Goal: Information Seeking & Learning: Understand process/instructions

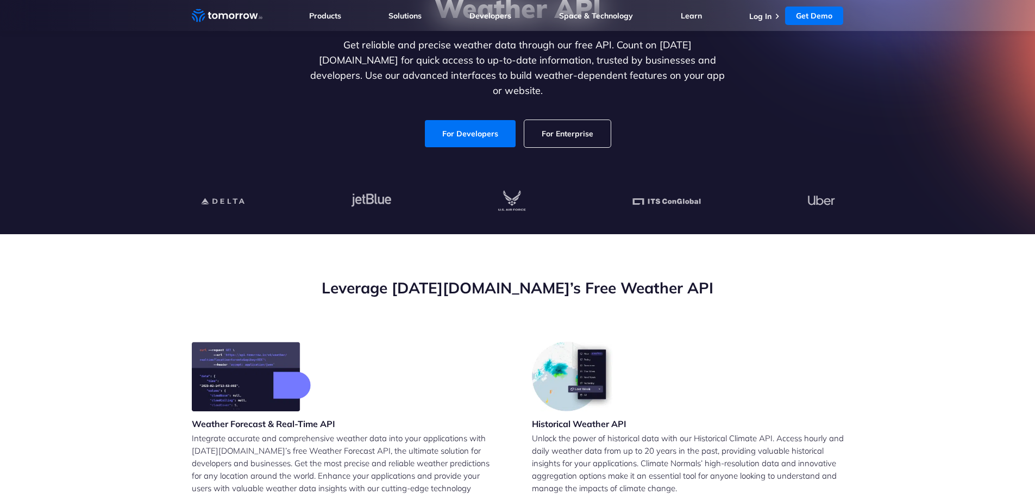
scroll to position [163, 0]
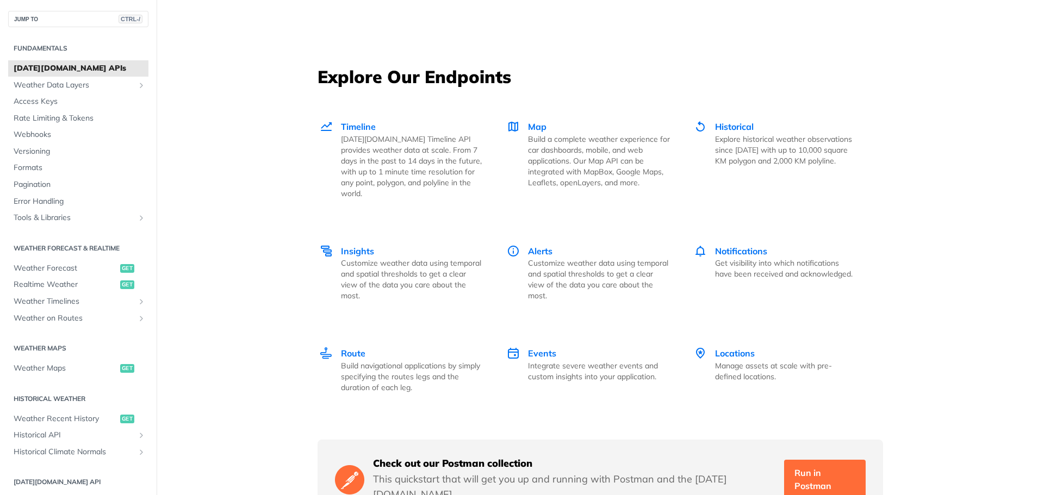
scroll to position [1467, 0]
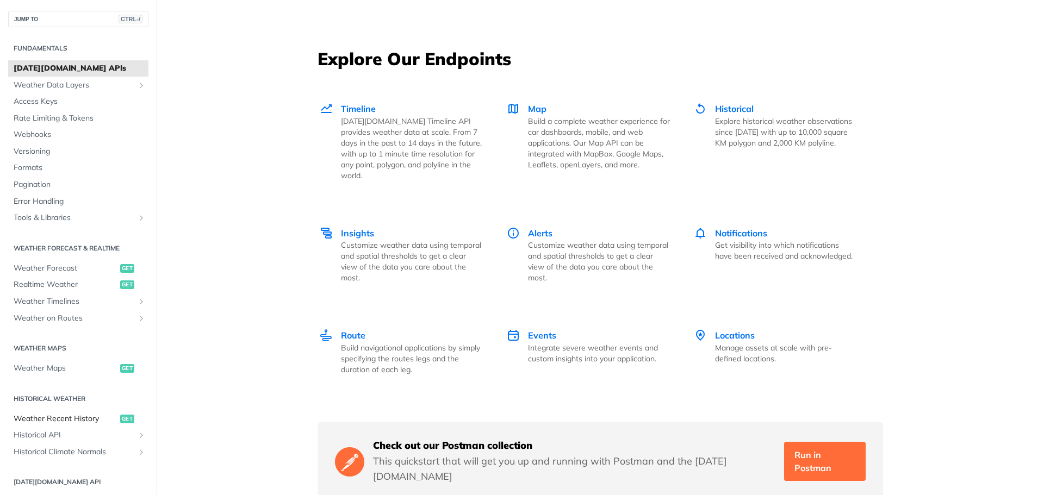
click at [89, 417] on span "Weather Recent History" at bounding box center [66, 419] width 104 height 11
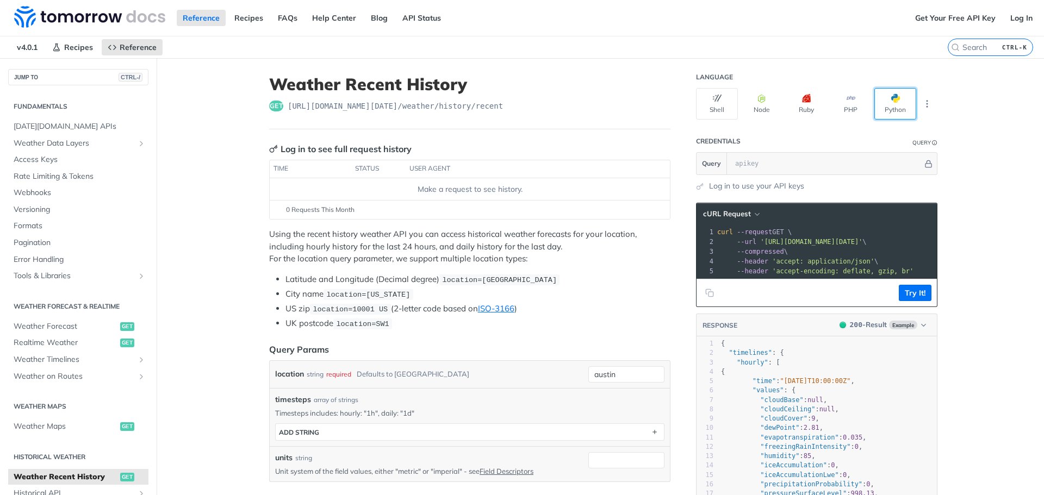
click at [882, 102] on button "Python" at bounding box center [895, 104] width 42 height 32
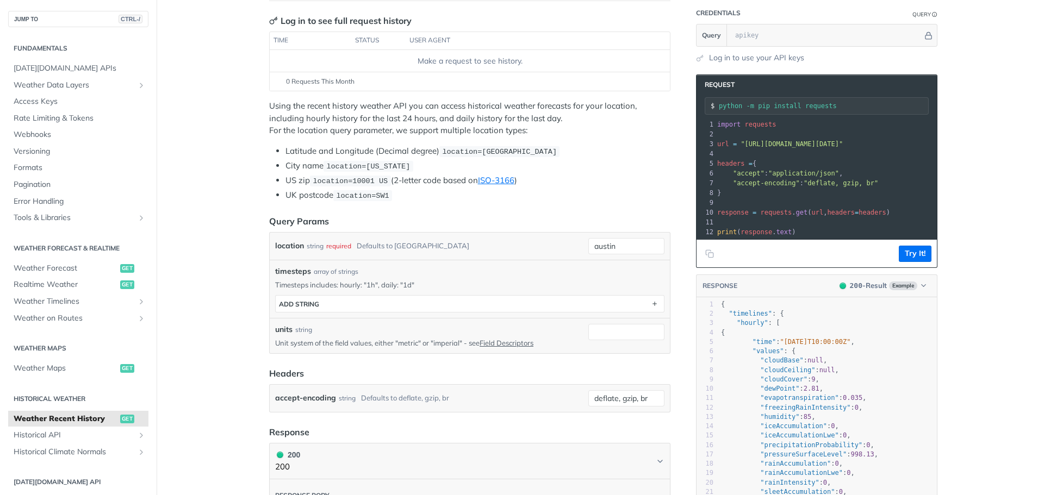
scroll to position [109, 0]
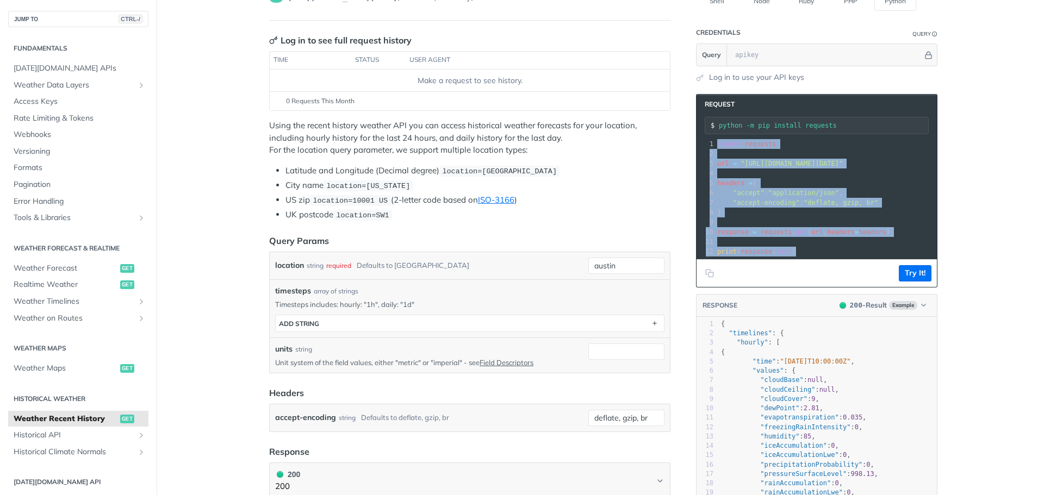
drag, startPoint x: 817, startPoint y: 253, endPoint x: 703, endPoint y: 143, distance: 158.4
click at [715, 143] on div "1 import requests 2 ​ 3 url = "https://api.tomorrow.io/v4/weather/history/recen…" at bounding box center [848, 197] width 266 height 117
copy div "import requests 2 ​ 3 url = "https://api.tomorrow.io/v4/weather/history/recent?…"
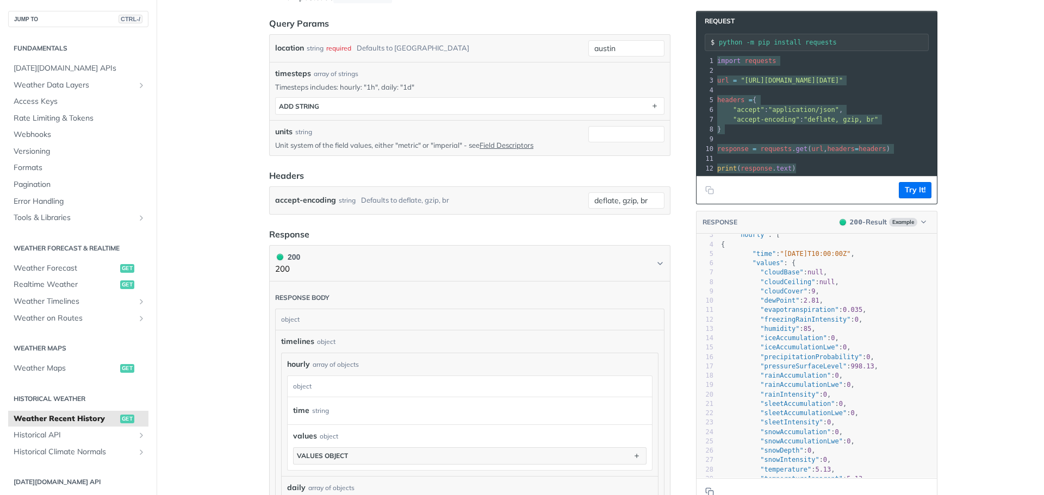
scroll to position [1, 0]
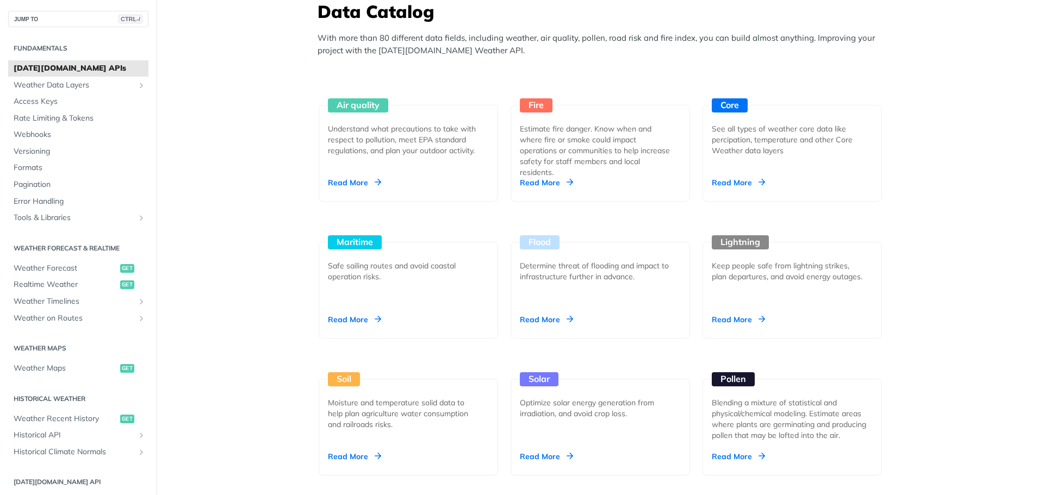
scroll to position [978, 0]
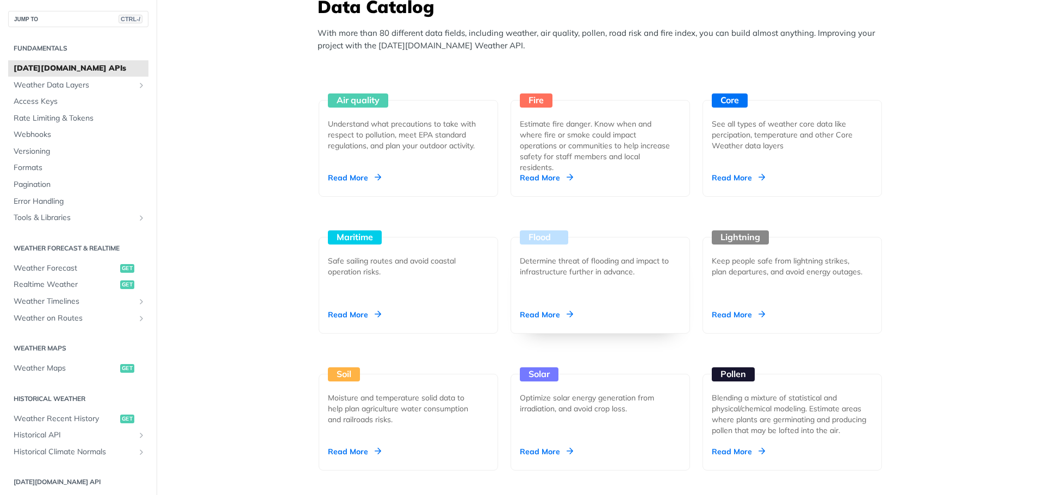
click at [584, 309] on div "Flood Determine threat of flooding and impact to infrastructure further in adva…" at bounding box center [599, 285] width 179 height 97
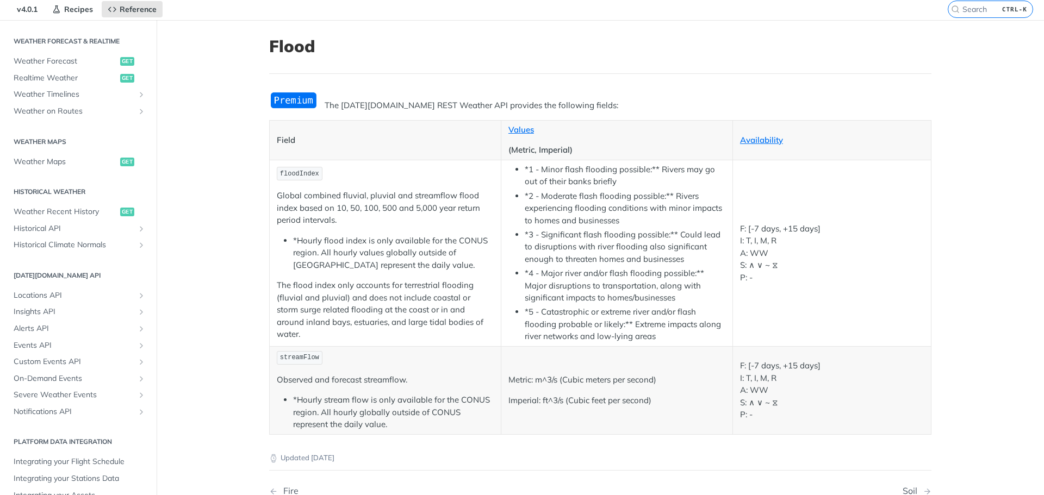
scroll to position [109, 0]
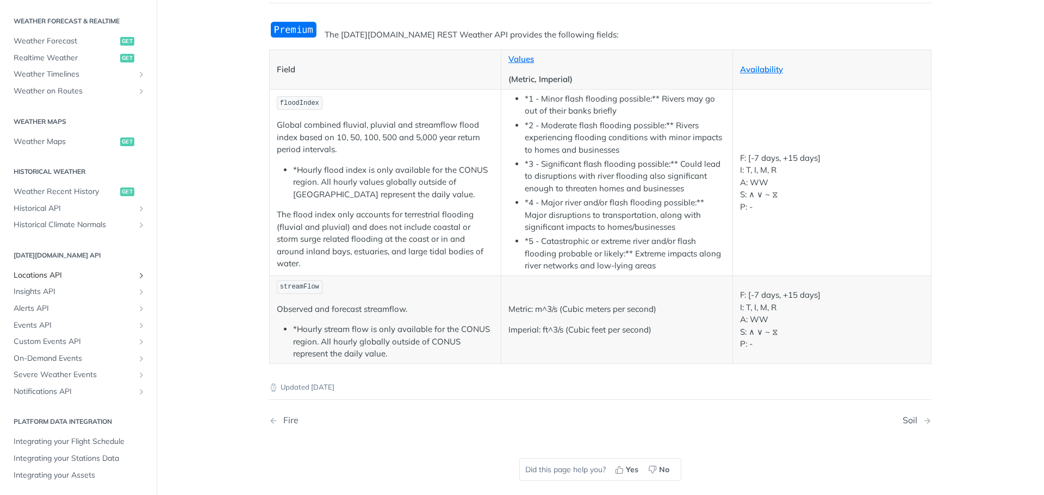
click at [63, 271] on span "Locations API" at bounding box center [74, 275] width 121 height 11
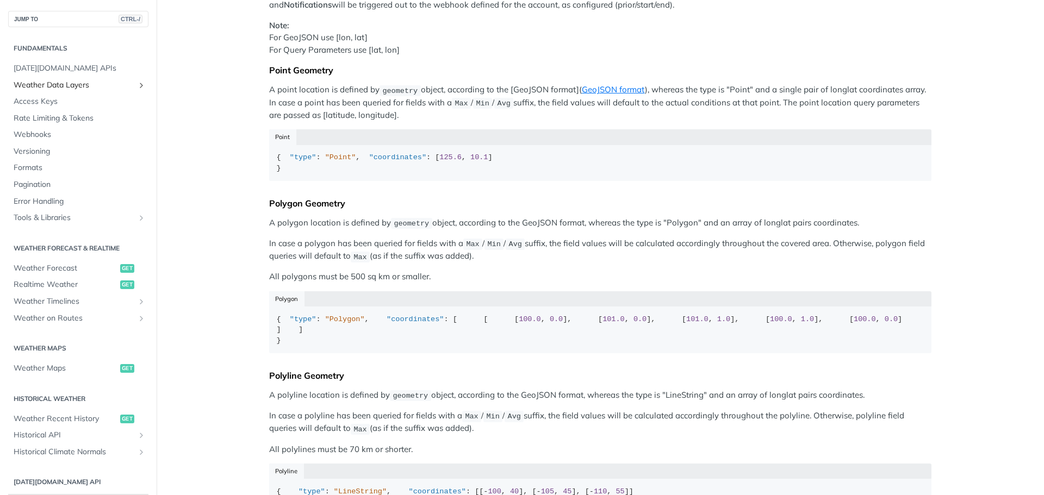
click at [126, 82] on span "Weather Data Layers" at bounding box center [74, 85] width 121 height 11
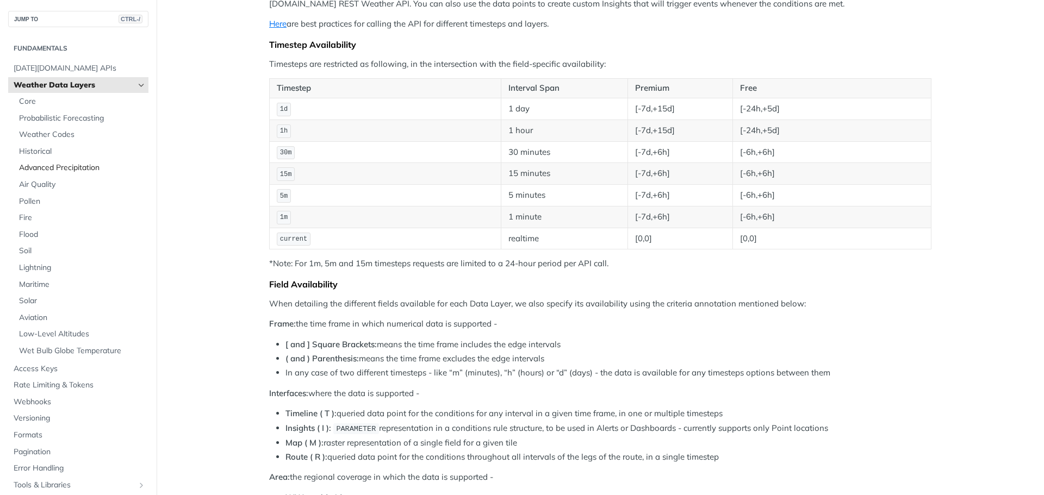
click at [90, 167] on span "Advanced Precipitation" at bounding box center [82, 168] width 127 height 11
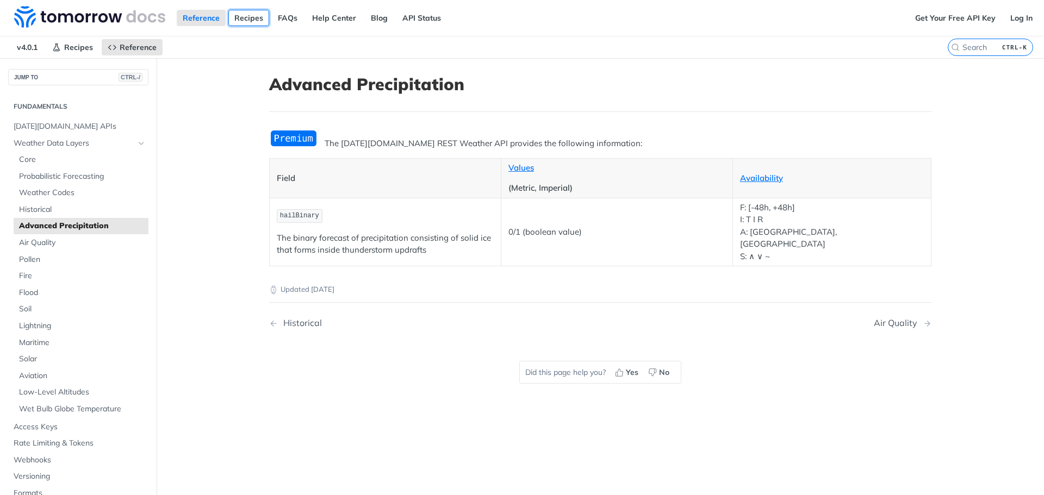
click at [260, 18] on link "Recipes" at bounding box center [248, 18] width 41 height 16
click at [72, 209] on span "Historical" at bounding box center [82, 209] width 127 height 11
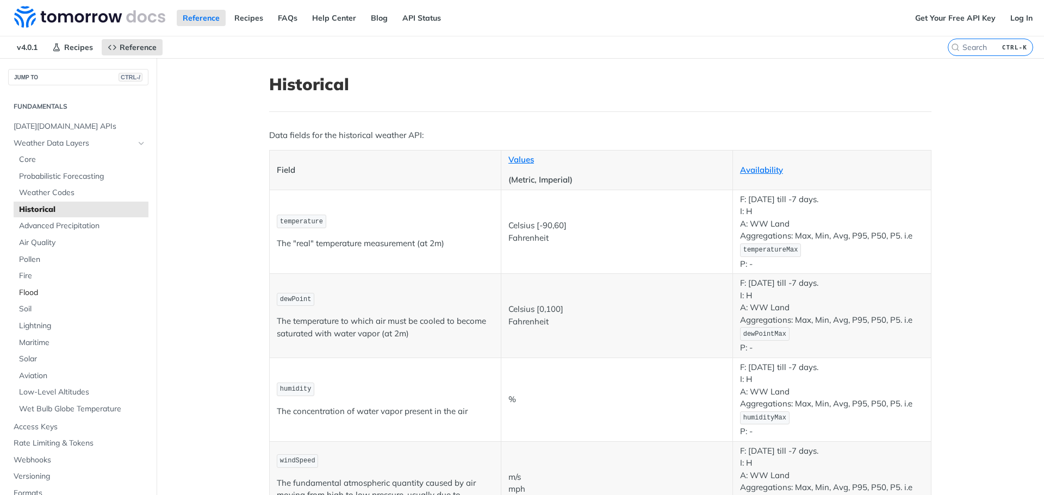
click at [72, 290] on span "Flood" at bounding box center [82, 293] width 127 height 11
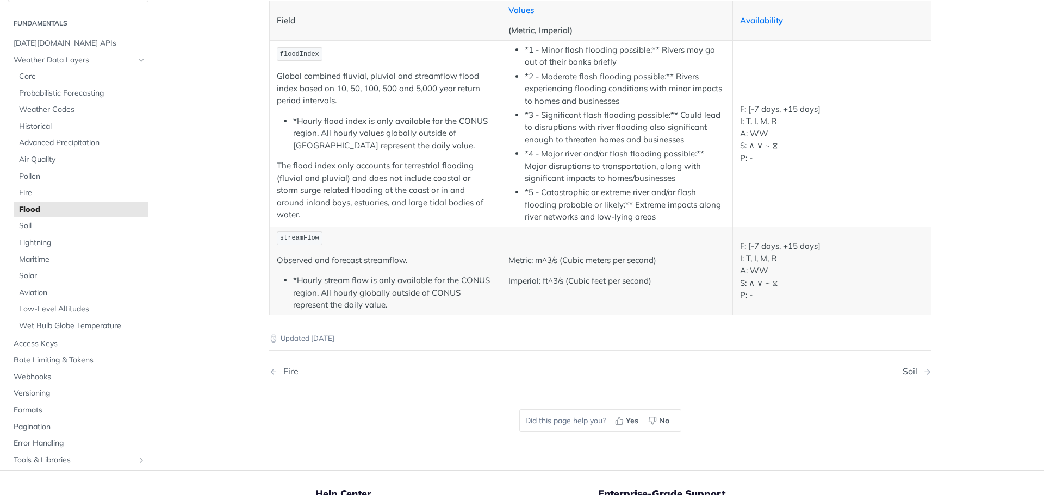
scroll to position [54, 0]
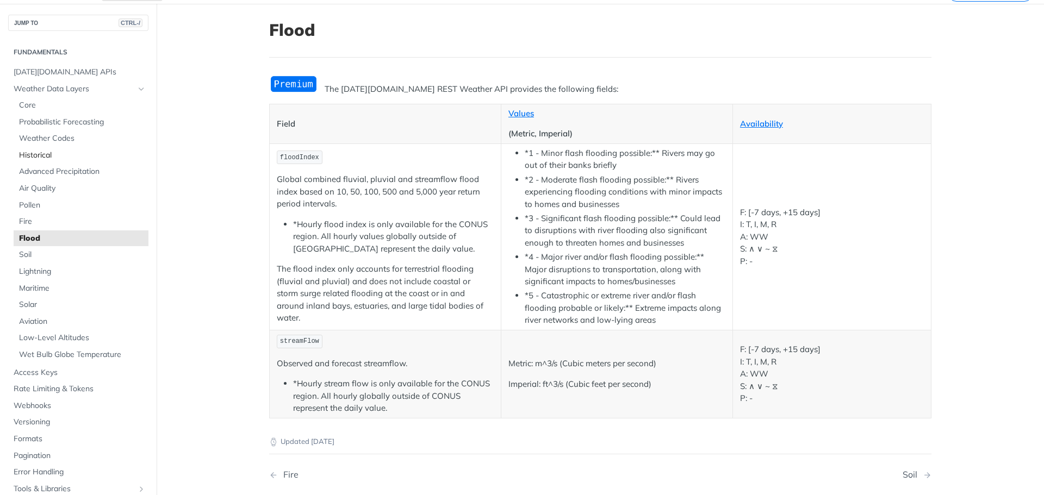
click at [70, 157] on span "Historical" at bounding box center [82, 155] width 127 height 11
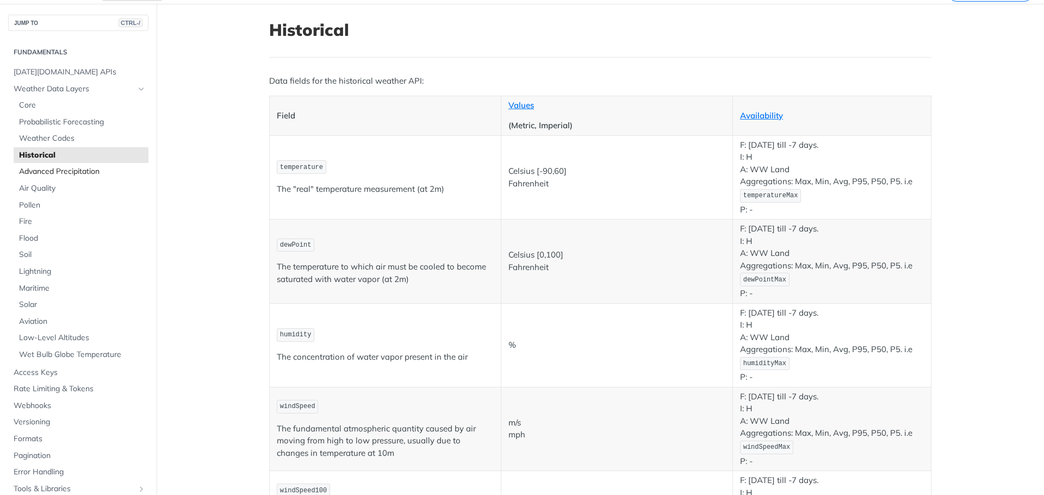
click at [70, 173] on span "Advanced Precipitation" at bounding box center [82, 171] width 127 height 11
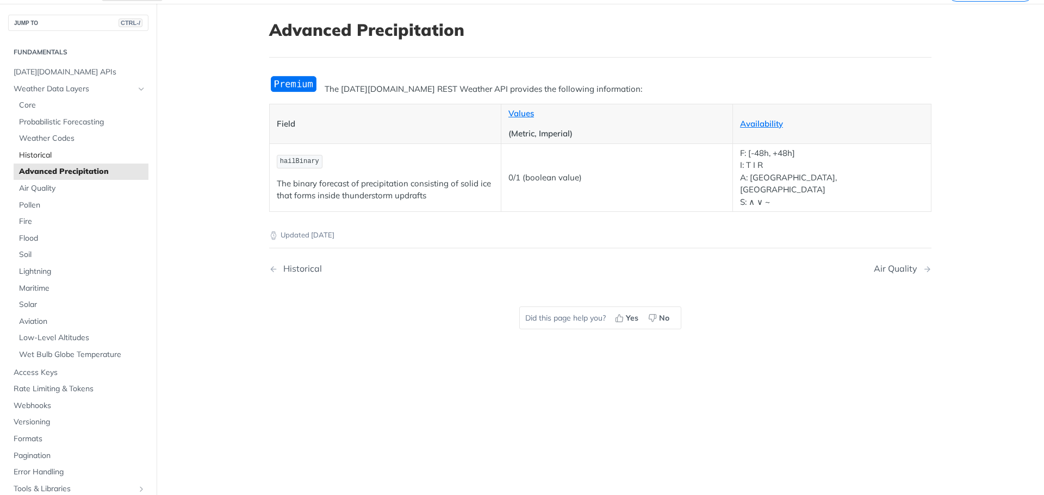
click at [69, 154] on span "Historical" at bounding box center [82, 155] width 127 height 11
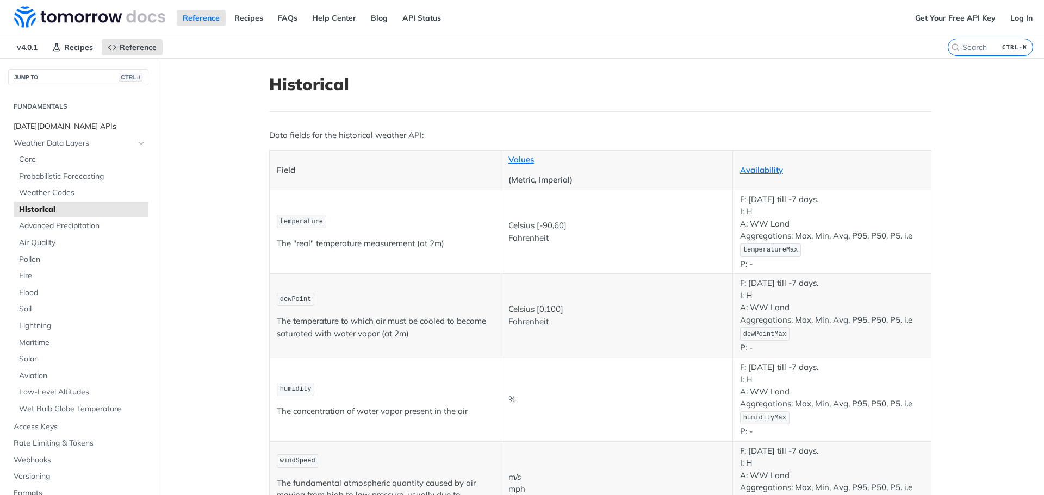
click at [64, 124] on span "Tomorrow.io APIs" at bounding box center [80, 126] width 132 height 11
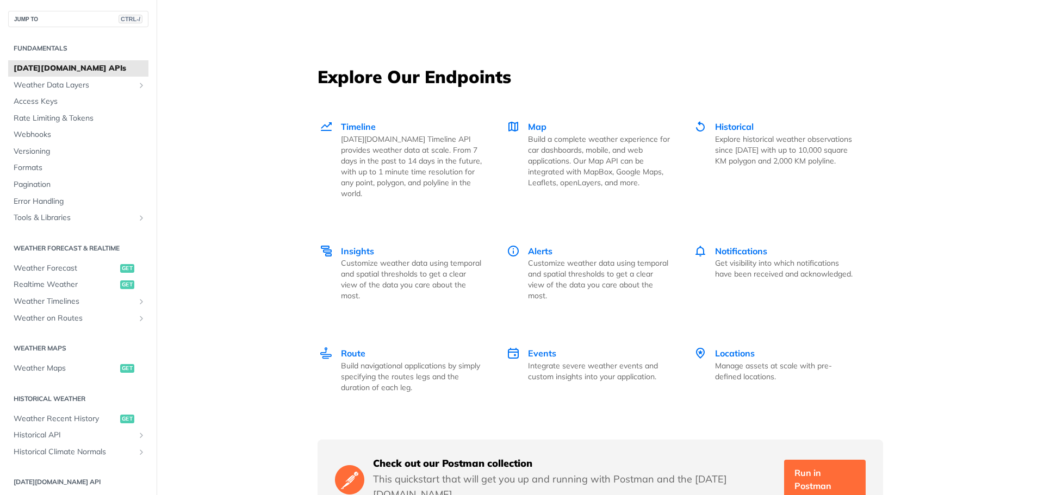
scroll to position [1467, 0]
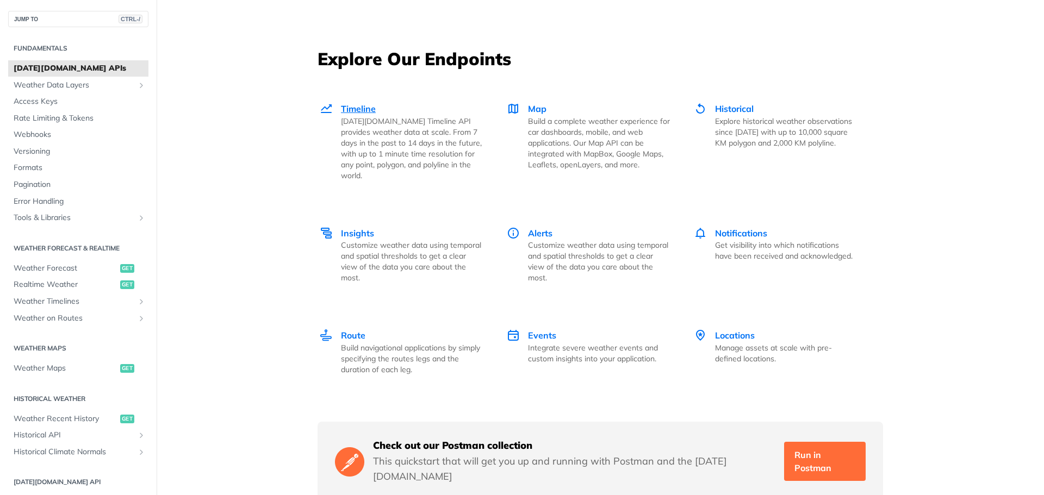
click at [361, 109] on span "Timeline" at bounding box center [358, 108] width 35 height 11
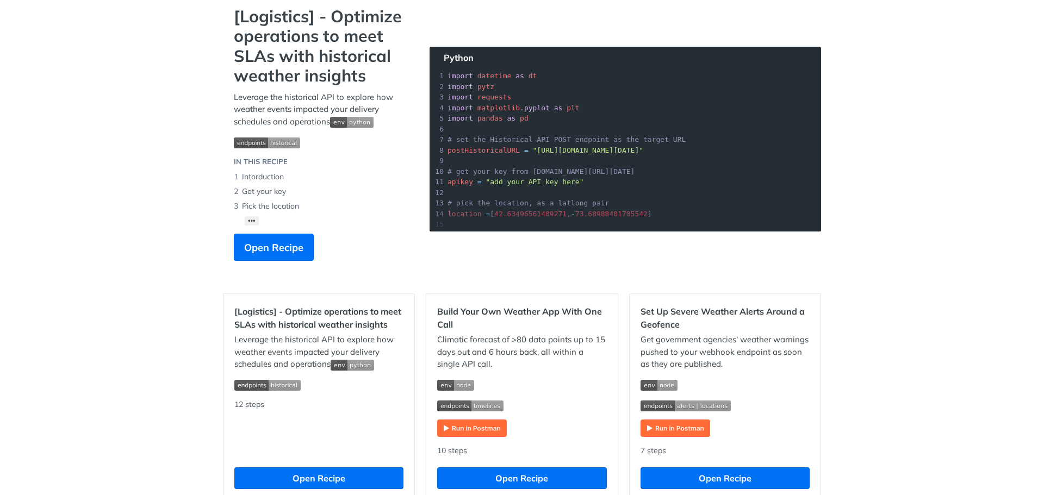
scroll to position [54, 0]
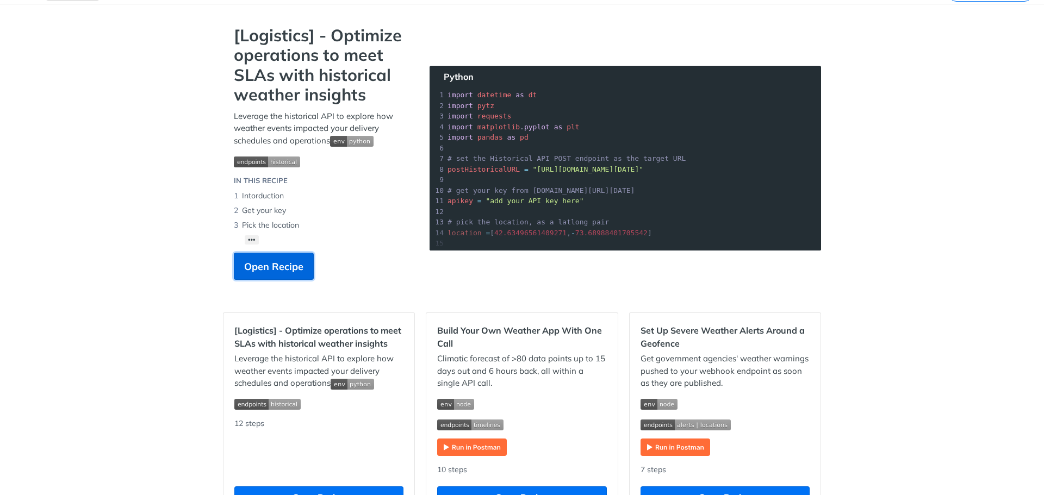
click at [268, 270] on span "Open Recipe" at bounding box center [273, 266] width 59 height 15
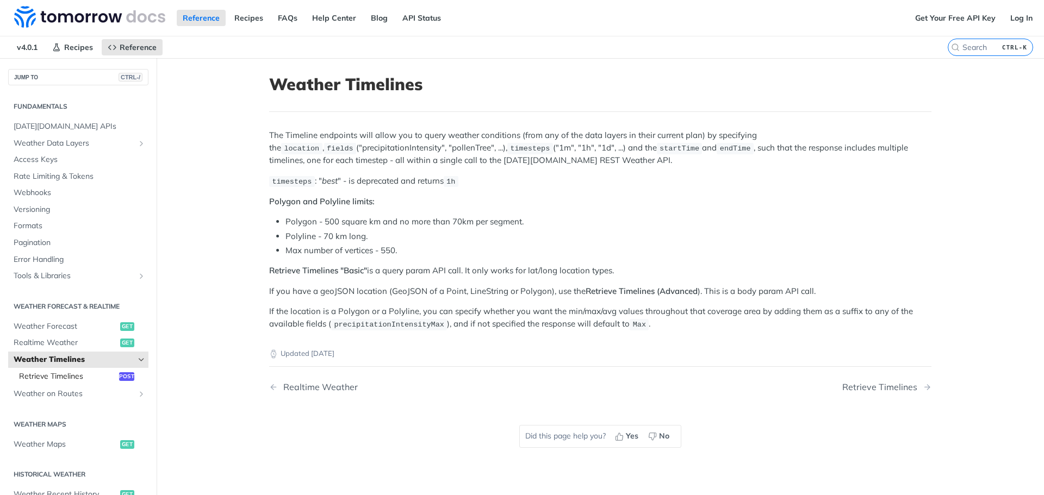
click at [64, 377] on span "Retrieve Timelines" at bounding box center [67, 376] width 97 height 11
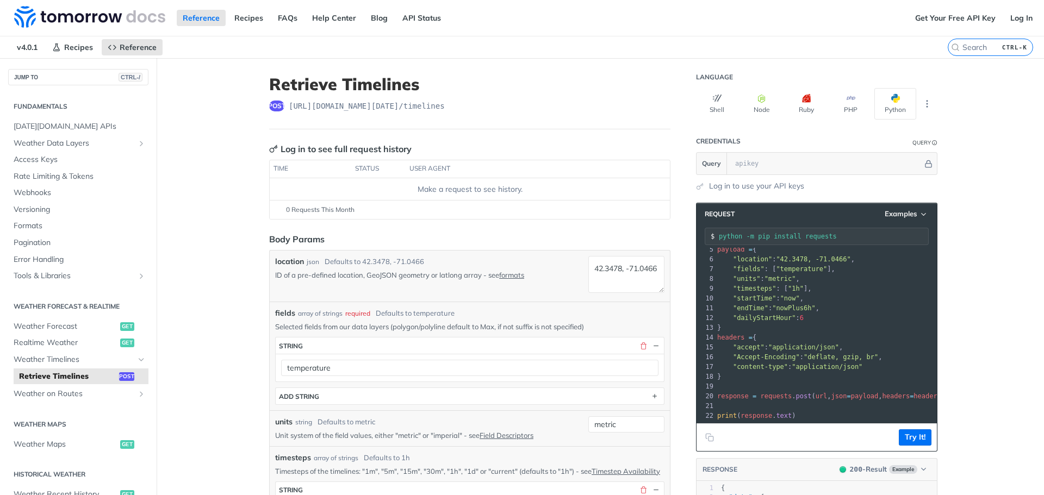
click at [868, 294] on pre ""startTime" : "now" ," at bounding box center [826, 298] width 222 height 10
click at [708, 440] on icon "Copy to clipboard" at bounding box center [710, 438] width 5 height 5
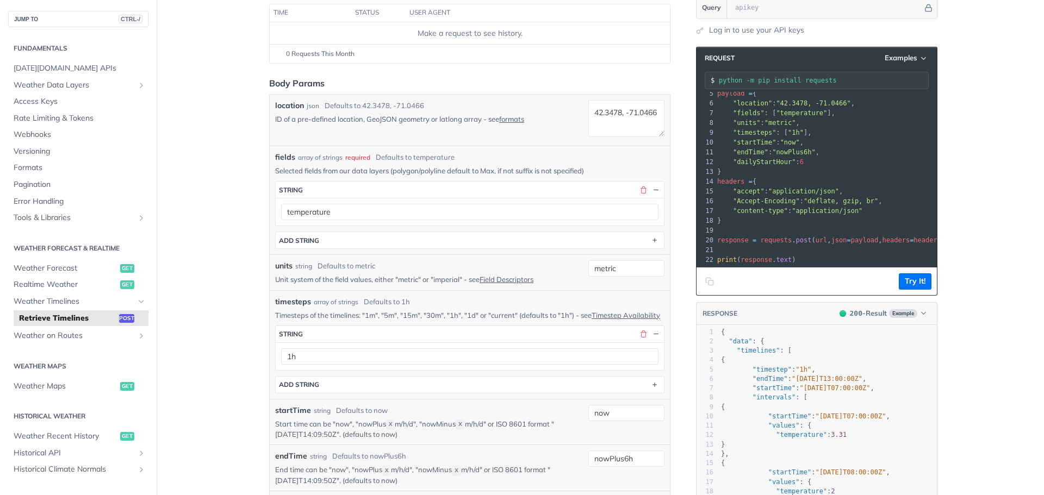
scroll to position [163, 0]
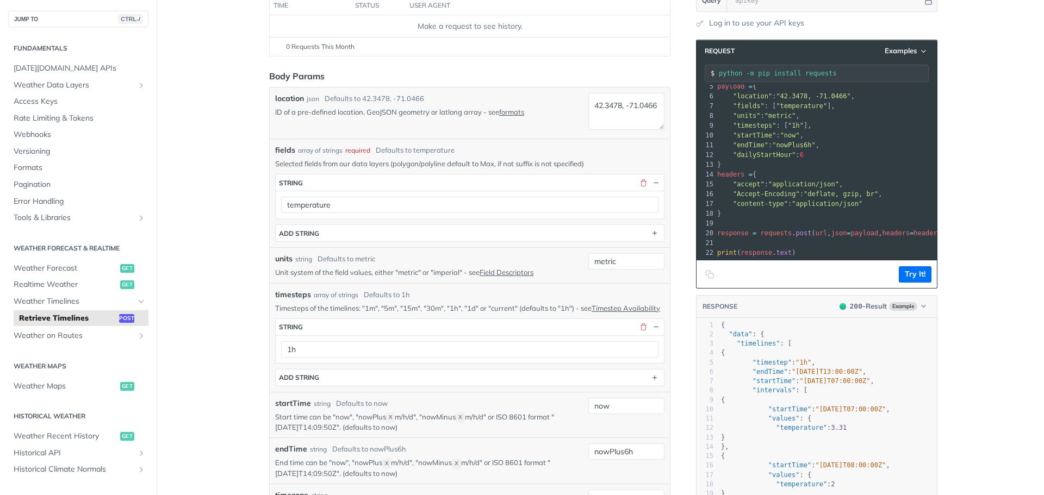
click at [833, 160] on pre "}" at bounding box center [826, 165] width 222 height 10
click at [829, 150] on pre ""dailyStartHour" : 6" at bounding box center [826, 155] width 222 height 10
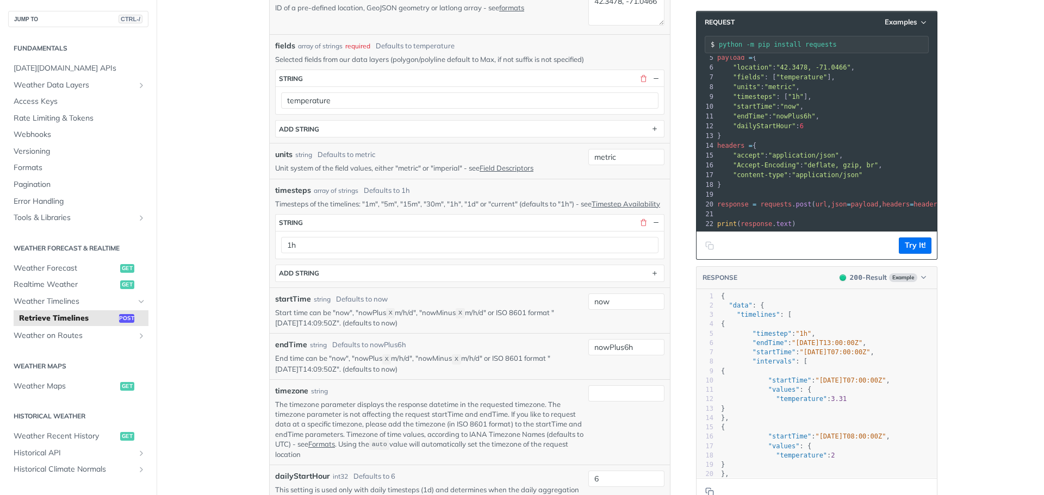
scroll to position [272, 0]
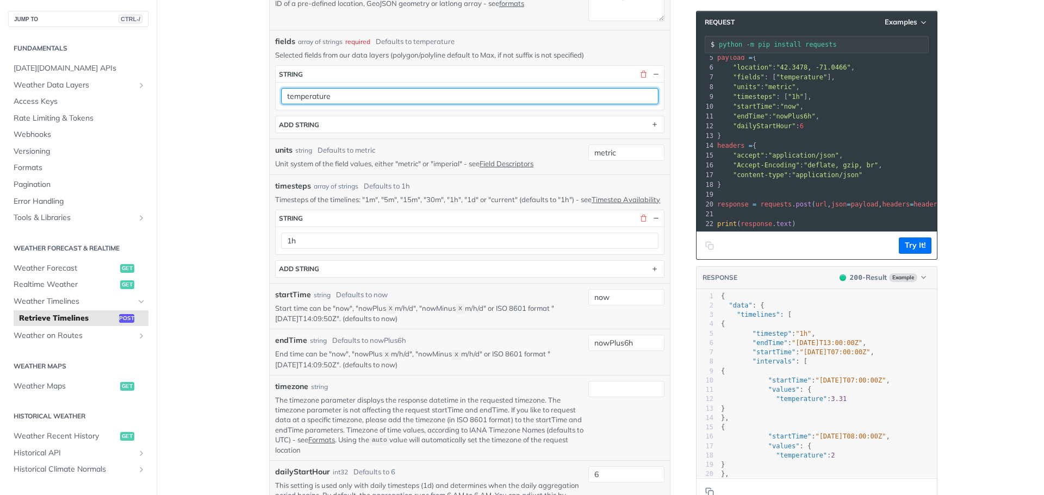
click at [647, 99] on input "temperature" at bounding box center [469, 96] width 377 height 16
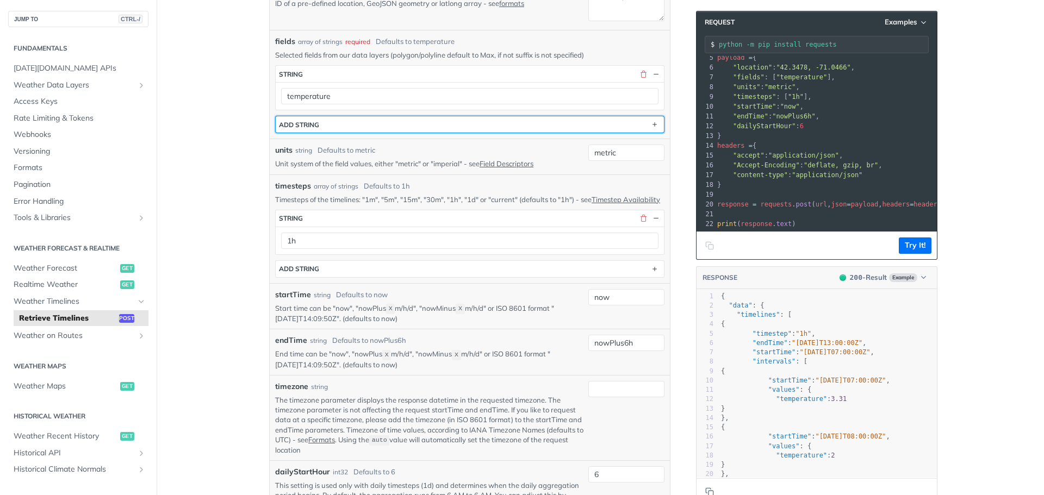
click at [639, 120] on button "ADD string" at bounding box center [470, 124] width 388 height 16
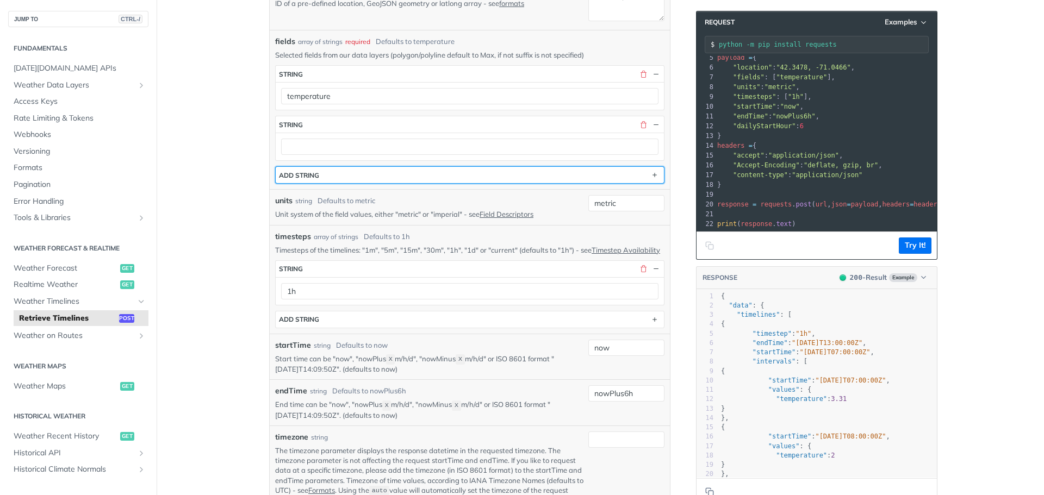
click at [333, 177] on button "ADD string" at bounding box center [470, 175] width 388 height 16
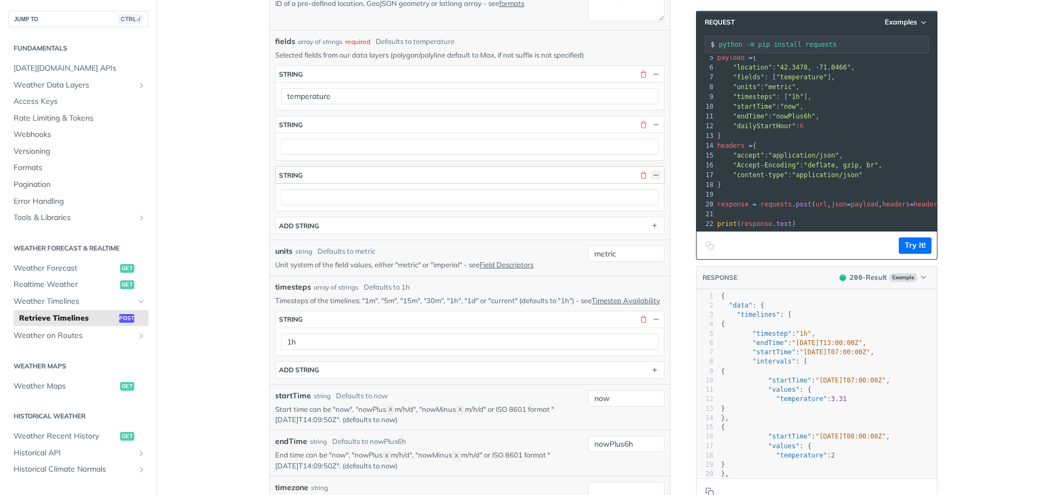
click at [653, 173] on button "button" at bounding box center [656, 175] width 10 height 10
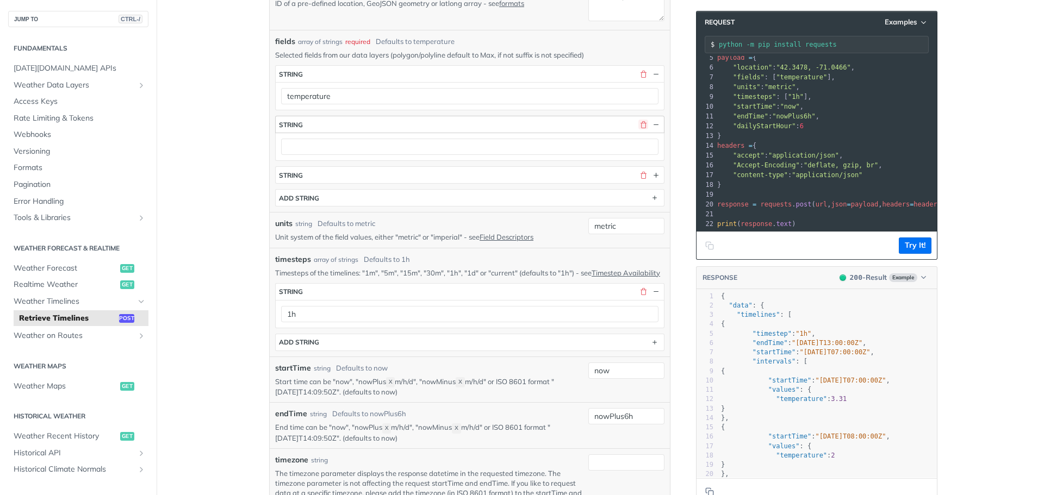
click at [640, 129] on button "button" at bounding box center [643, 125] width 10 height 10
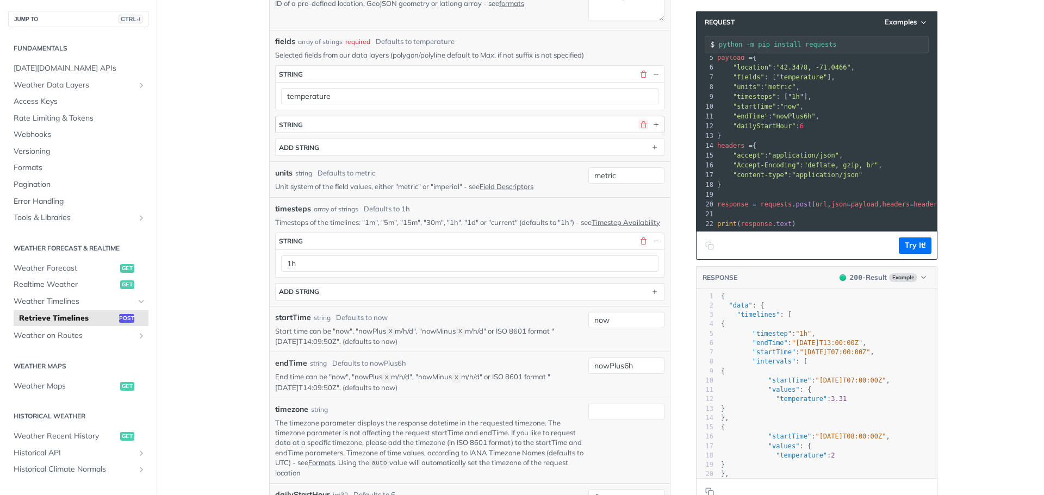
click at [641, 124] on button "button" at bounding box center [643, 125] width 10 height 10
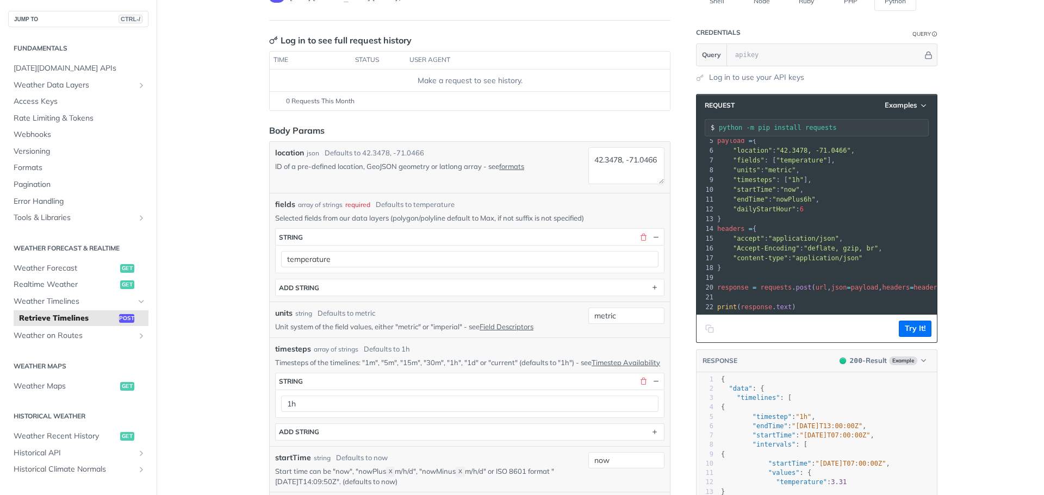
scroll to position [0, 0]
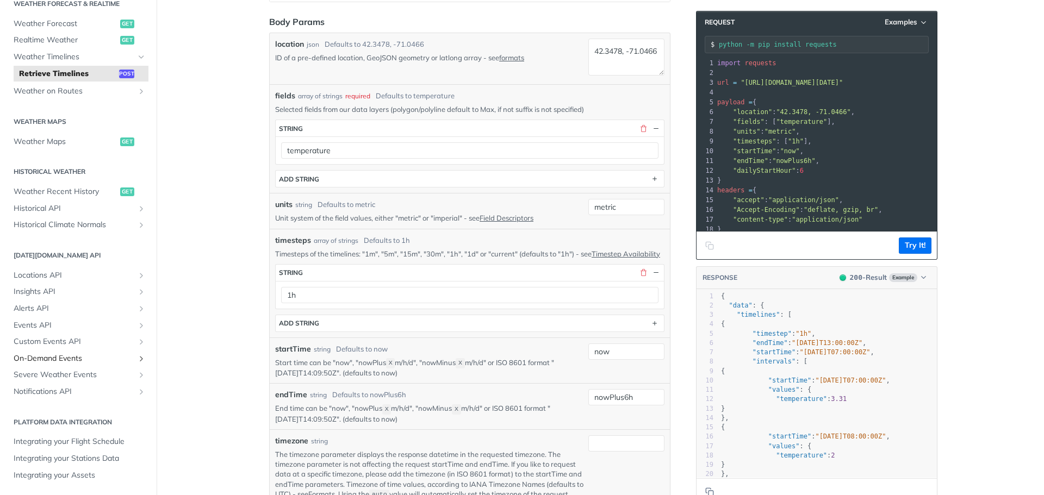
click at [80, 359] on span "On-Demand Events" at bounding box center [74, 358] width 121 height 11
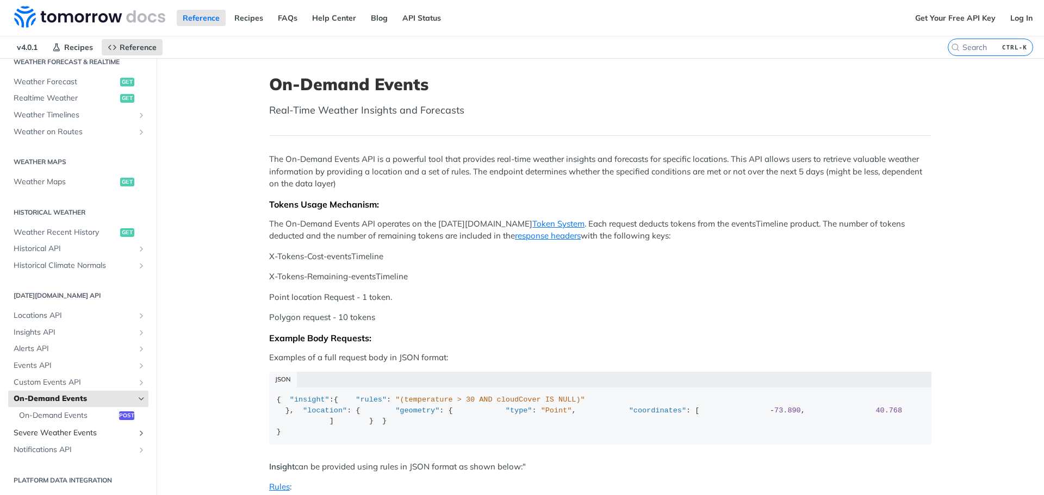
click at [93, 433] on span "Severe Weather Events" at bounding box center [74, 433] width 121 height 11
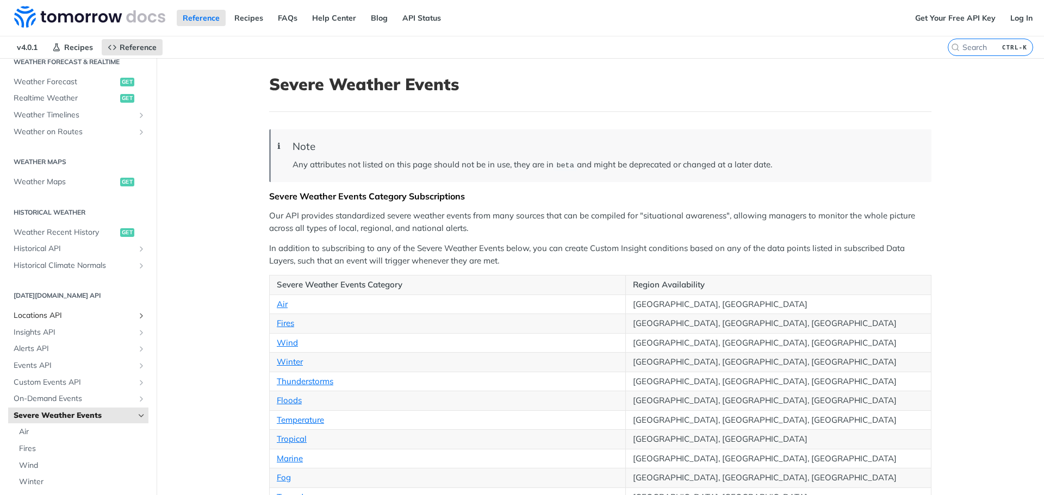
click at [82, 313] on span "Locations API" at bounding box center [74, 315] width 121 height 11
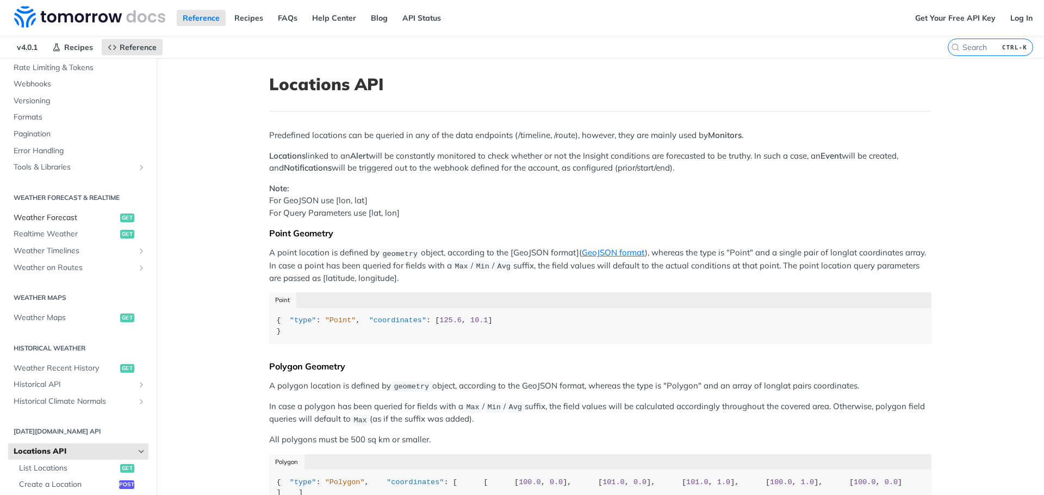
click at [56, 220] on span "Weather Forecast" at bounding box center [66, 218] width 104 height 11
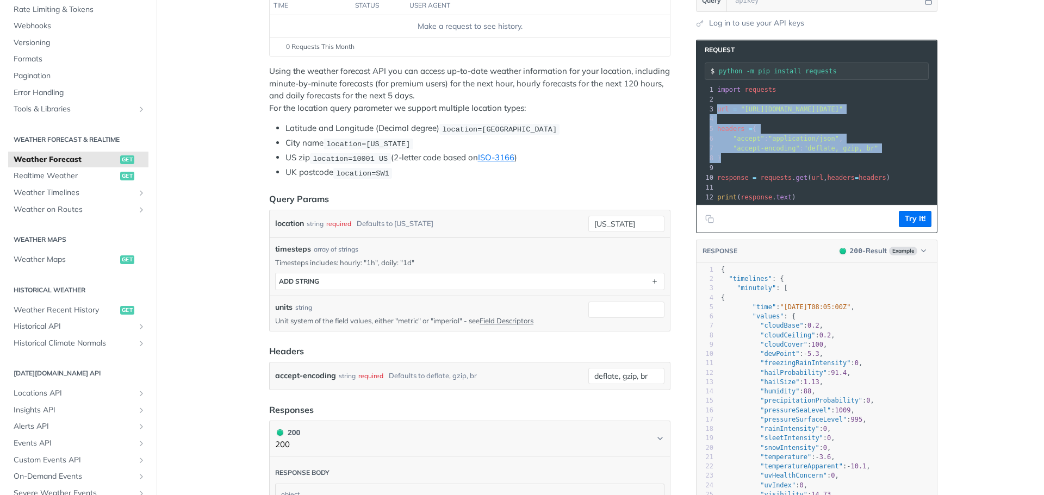
drag, startPoint x: 826, startPoint y: 158, endPoint x: 671, endPoint y: 112, distance: 161.5
copy div "url = "https://api.tomorrow.io/v4/weather/forecast?location=new%20york" 4 ​ 5 h…"
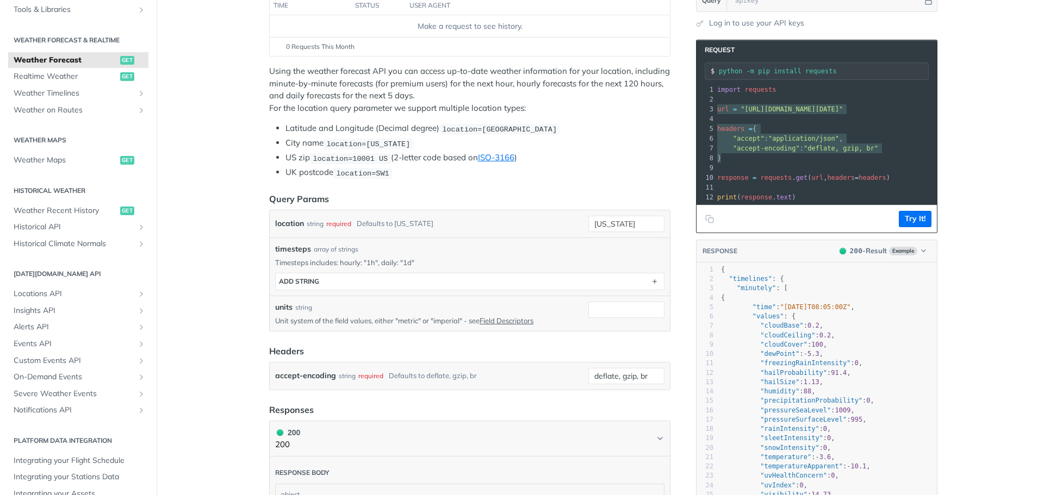
scroll to position [227, 0]
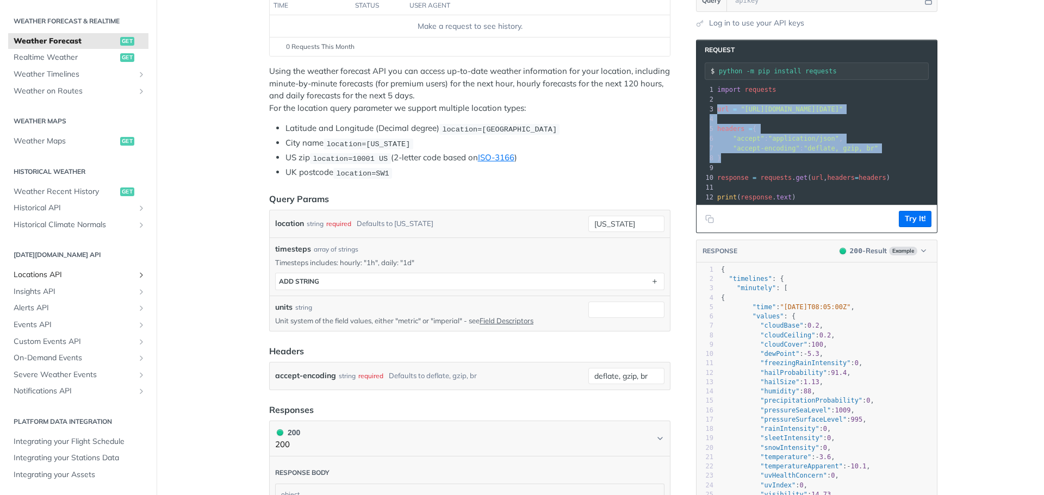
click at [72, 277] on span "Locations API" at bounding box center [74, 275] width 121 height 11
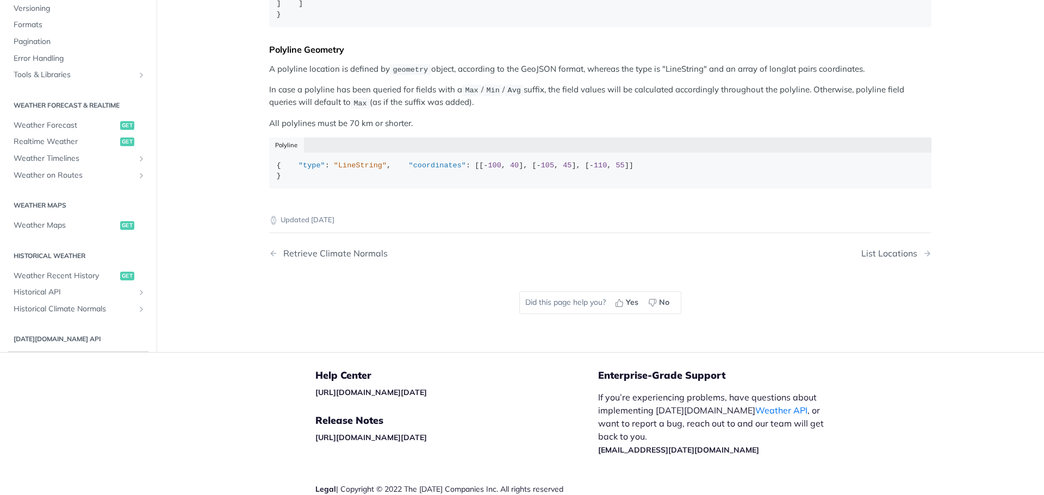
scroll to position [163, 0]
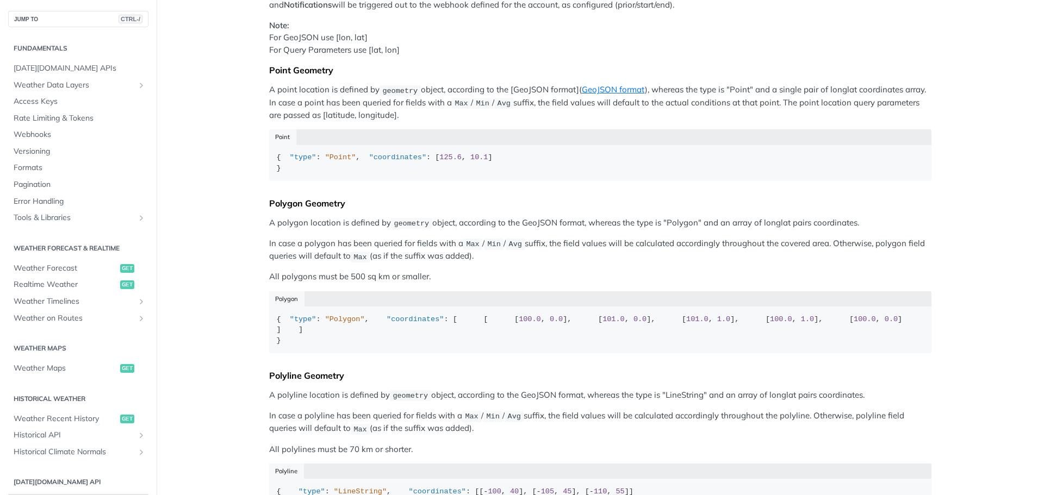
click at [141, 86] on div "Fundamentals Tomorrow.io APIs Weather Data Layers Core Probabilistic Forecastin…" at bounding box center [78, 433] width 157 height 813
click at [137, 85] on icon "Show subpages for Weather Data Layers" at bounding box center [141, 85] width 9 height 9
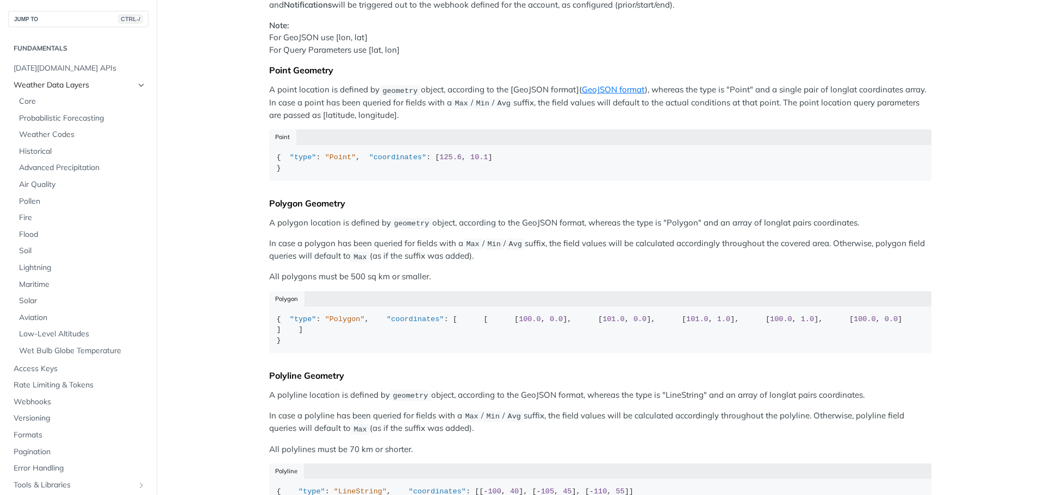
click at [137, 85] on icon "Hide subpages for Weather Data Layers" at bounding box center [141, 85] width 9 height 9
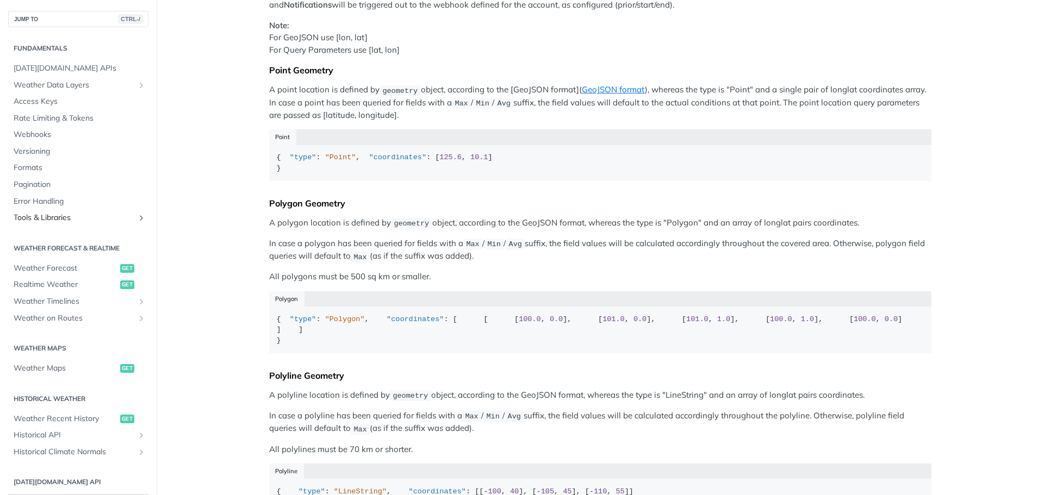
click at [123, 219] on span "Tools & Libraries" at bounding box center [74, 218] width 121 height 11
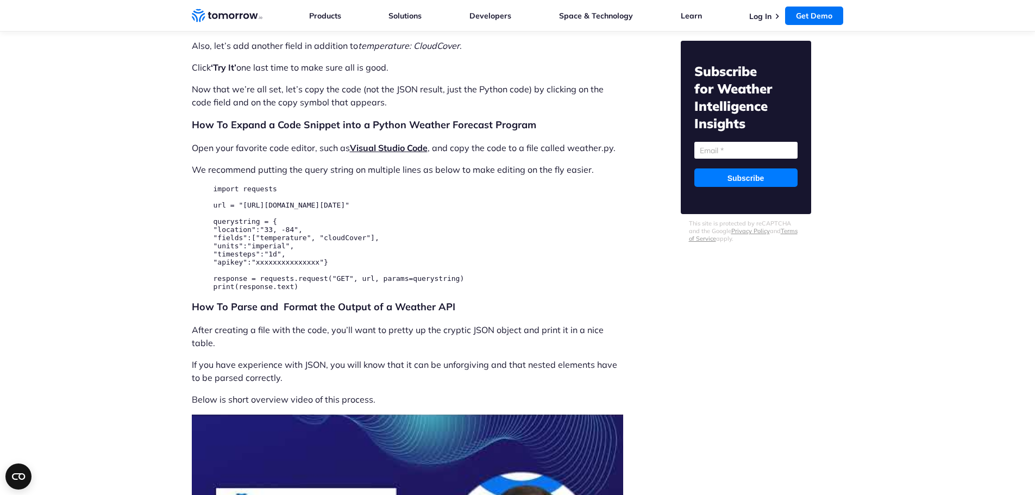
scroll to position [2826, 0]
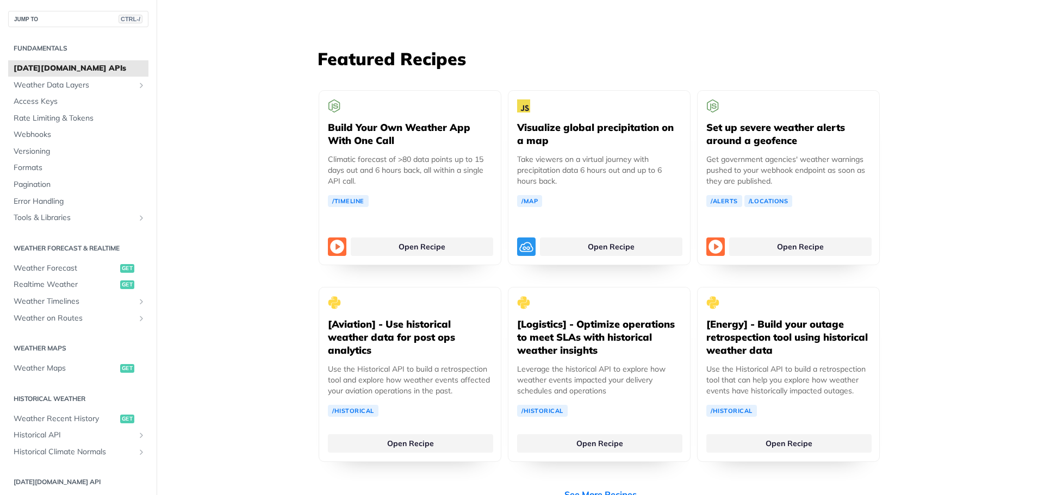
scroll to position [2011, 0]
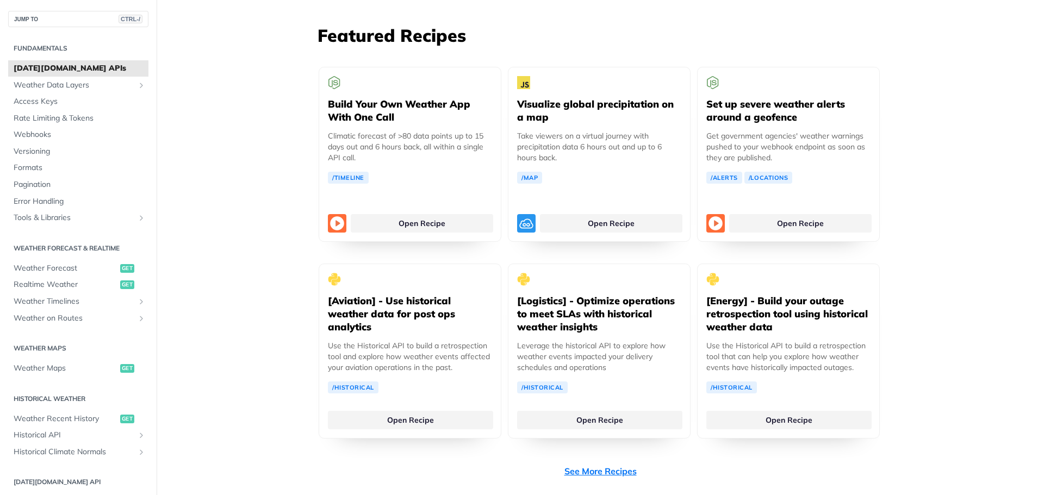
click at [602, 465] on link "See More Recipes" at bounding box center [600, 471] width 72 height 13
click at [126, 86] on link "Weather Data Layers" at bounding box center [78, 85] width 140 height 16
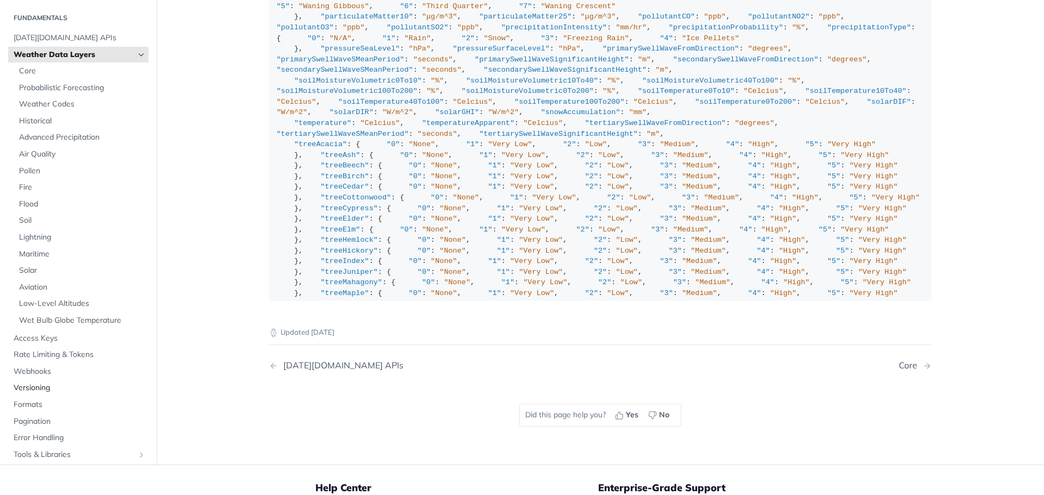
scroll to position [1241, 0]
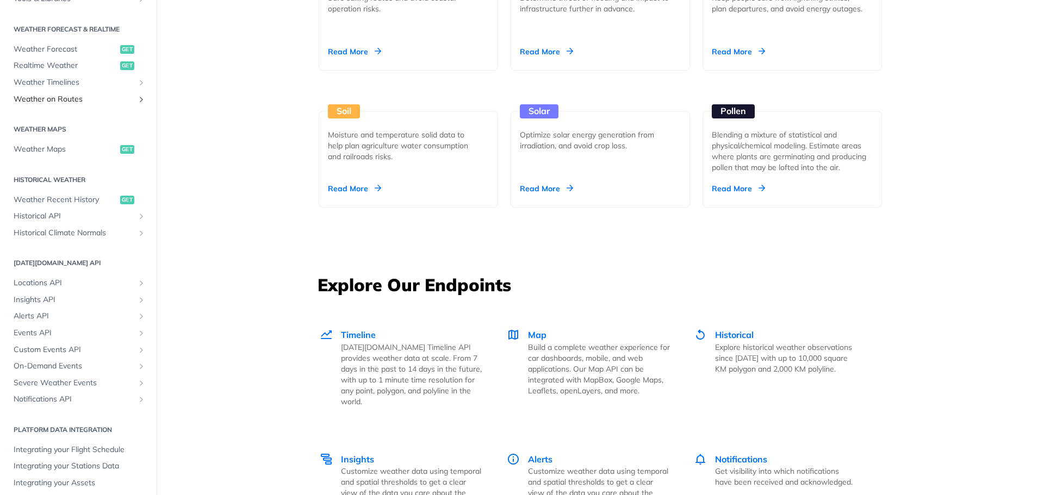
scroll to position [227, 0]
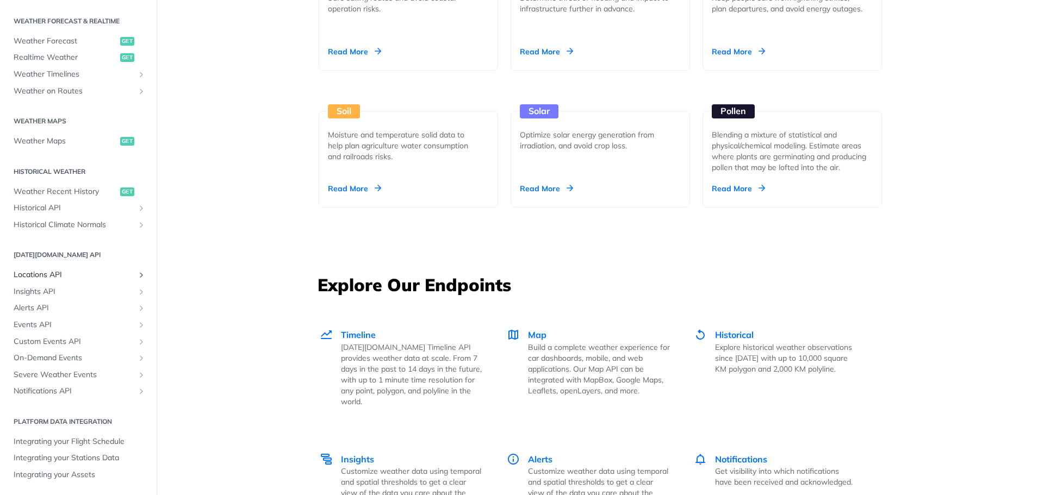
click at [49, 276] on span "Locations API" at bounding box center [74, 275] width 121 height 11
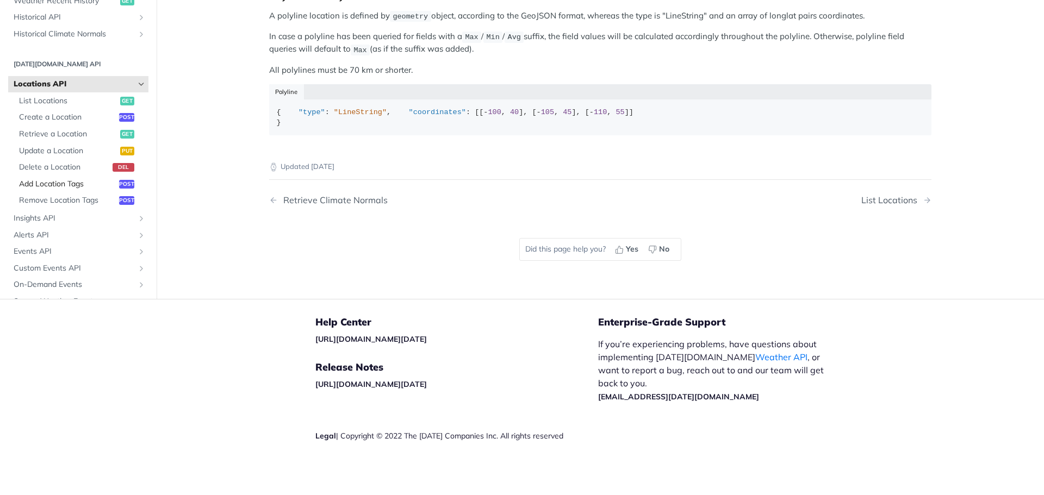
scroll to position [282, 0]
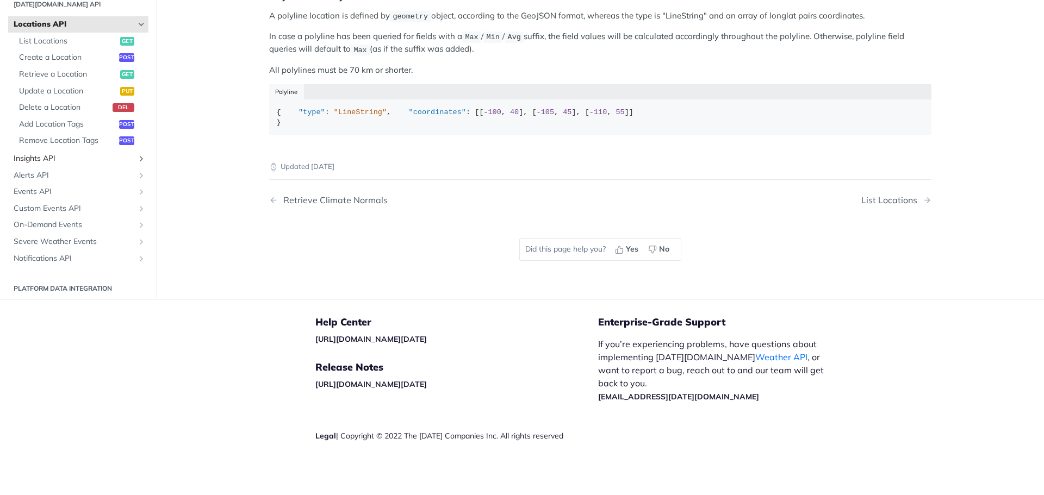
click at [105, 157] on span "Insights API" at bounding box center [74, 158] width 121 height 11
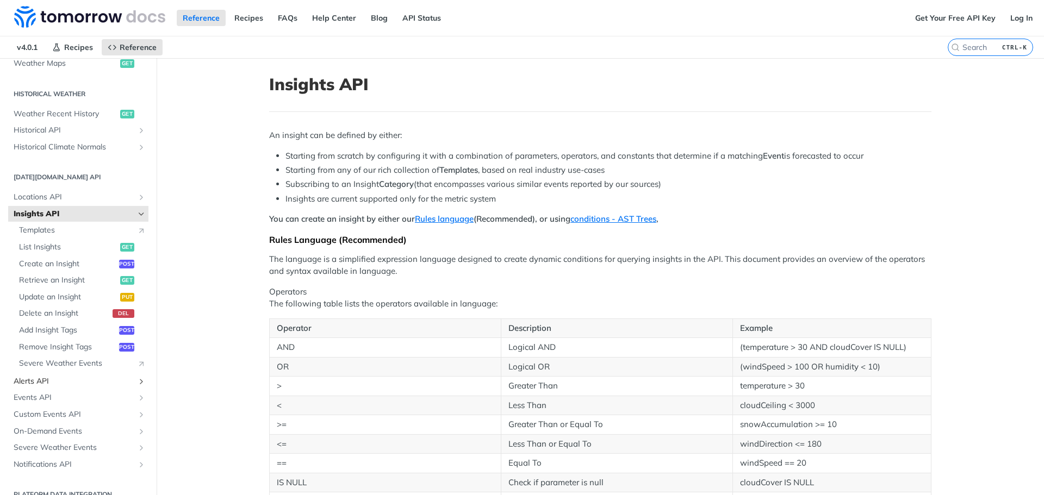
scroll to position [378, 0]
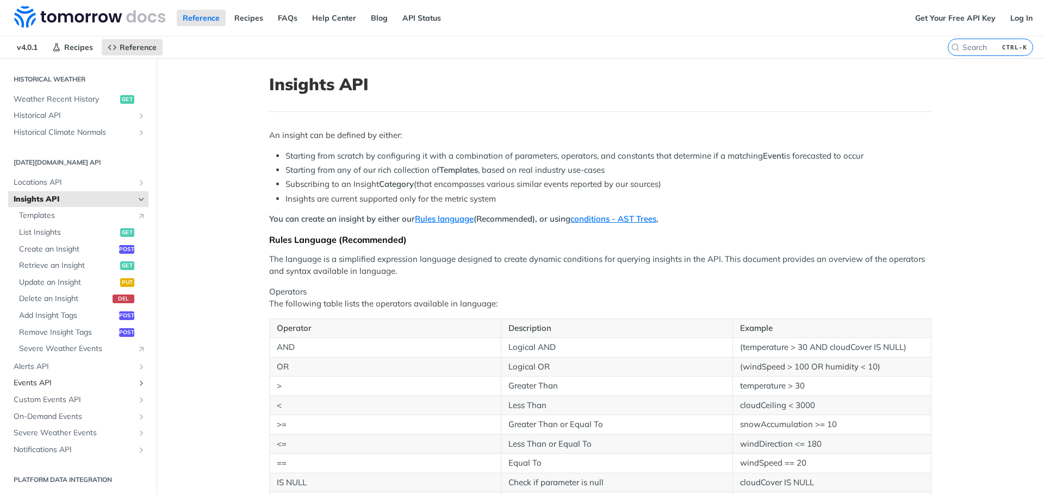
click at [81, 383] on span "Events API" at bounding box center [74, 383] width 121 height 11
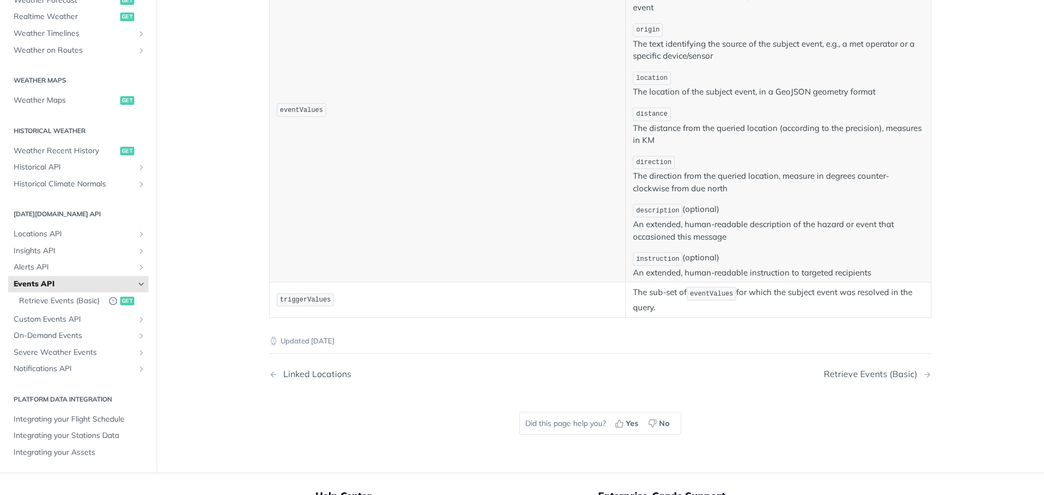
scroll to position [598, 0]
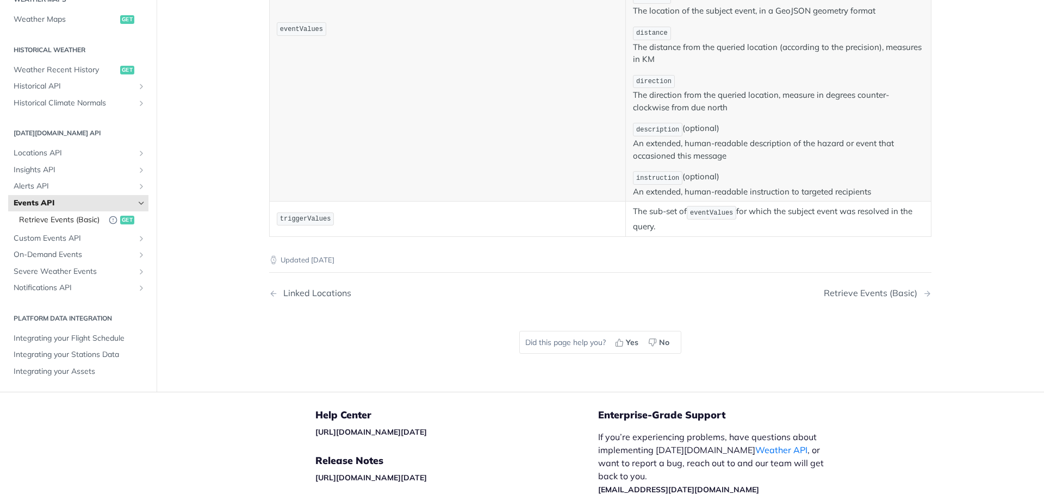
click at [58, 215] on span "Retrieve Events (Basic)" at bounding box center [61, 220] width 84 height 11
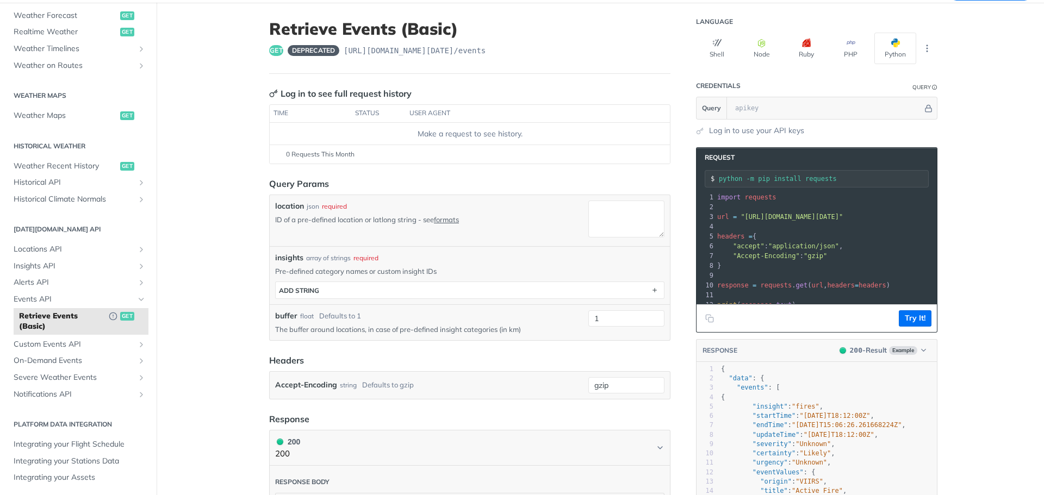
scroll to position [54, 0]
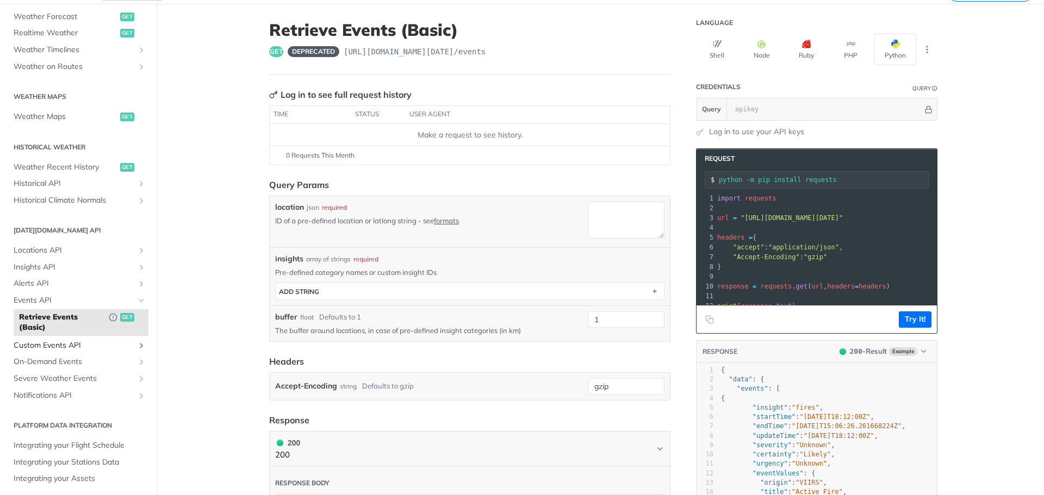
click at [76, 349] on span "Custom Events API" at bounding box center [74, 345] width 121 height 11
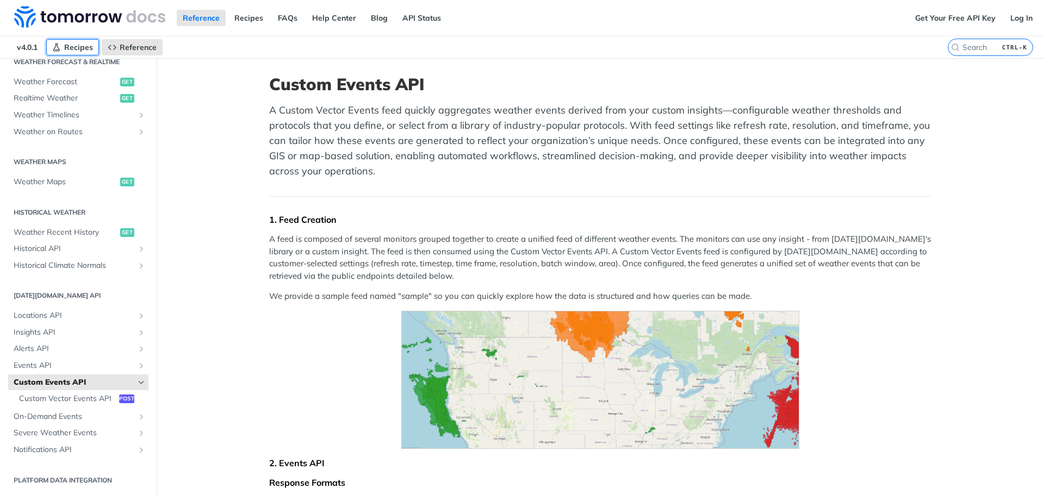
click at [79, 47] on span "Recipes" at bounding box center [78, 47] width 29 height 10
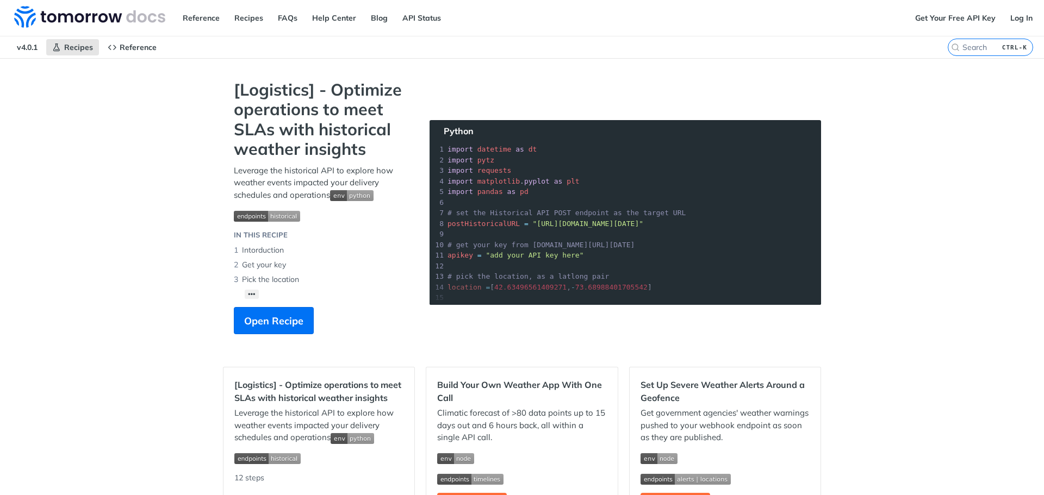
click at [614, 203] on section "[Logistics] - Optimize operations to meet SLAs with historical weather insights…" at bounding box center [522, 218] width 598 height 276
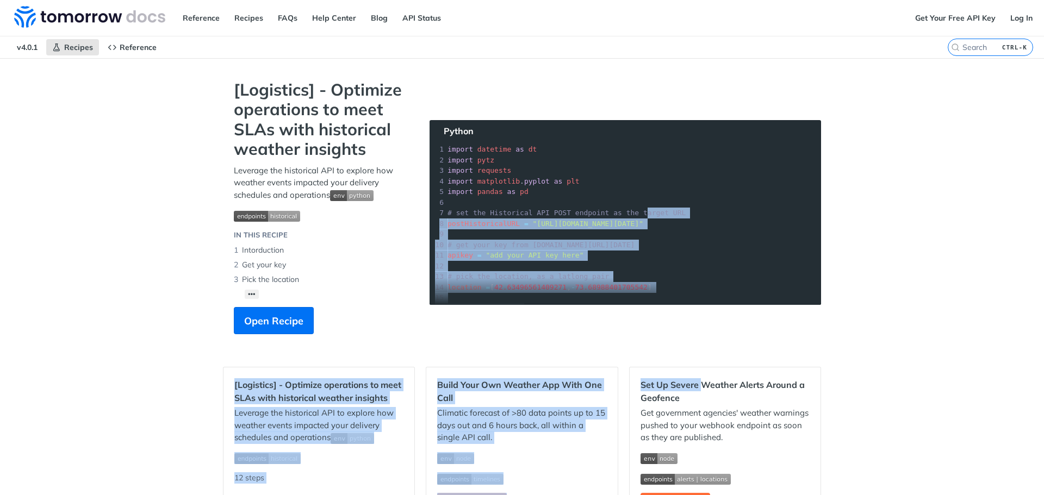
drag, startPoint x: 630, startPoint y: 216, endPoint x: 853, endPoint y: 299, distance: 237.7
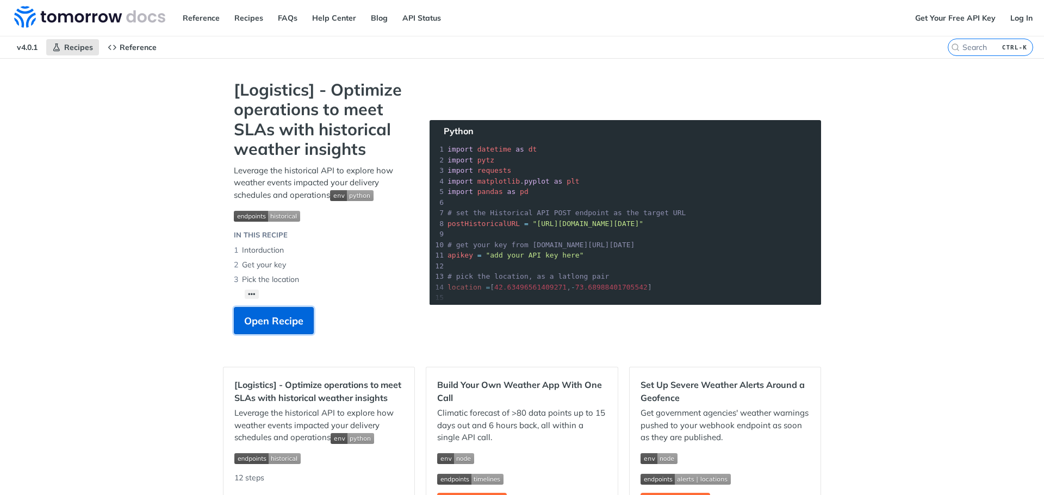
click at [301, 317] on button "Open Recipe" at bounding box center [274, 320] width 80 height 27
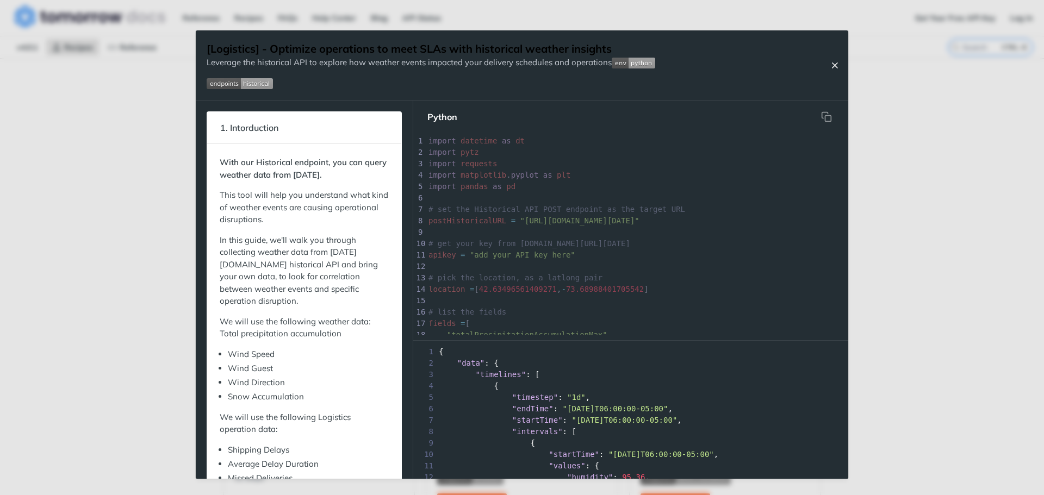
click at [839, 60] on button "Close Recipe" at bounding box center [834, 65] width 16 height 11
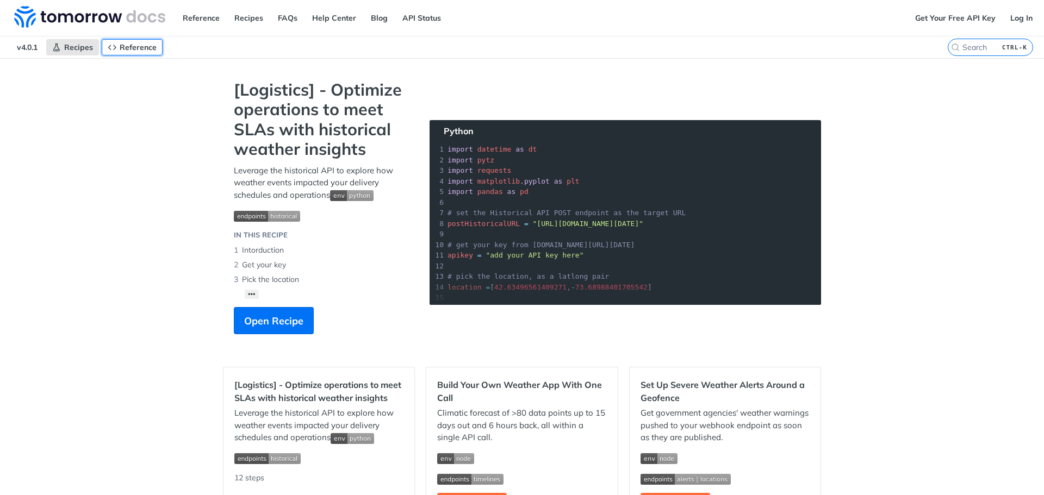
click at [115, 49] on icon "Primary navigation" at bounding box center [112, 47] width 9 height 9
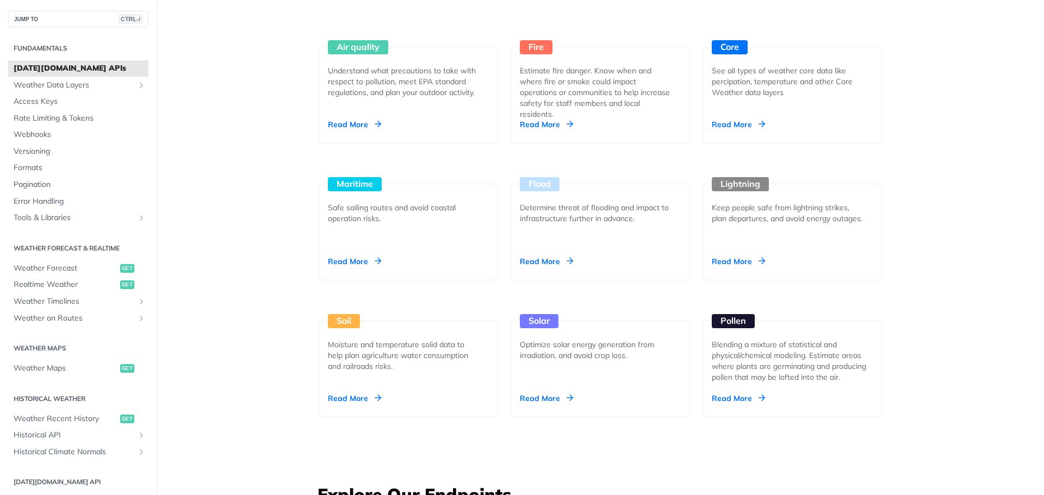
scroll to position [1033, 0]
click at [533, 258] on div "Read More" at bounding box center [546, 260] width 53 height 11
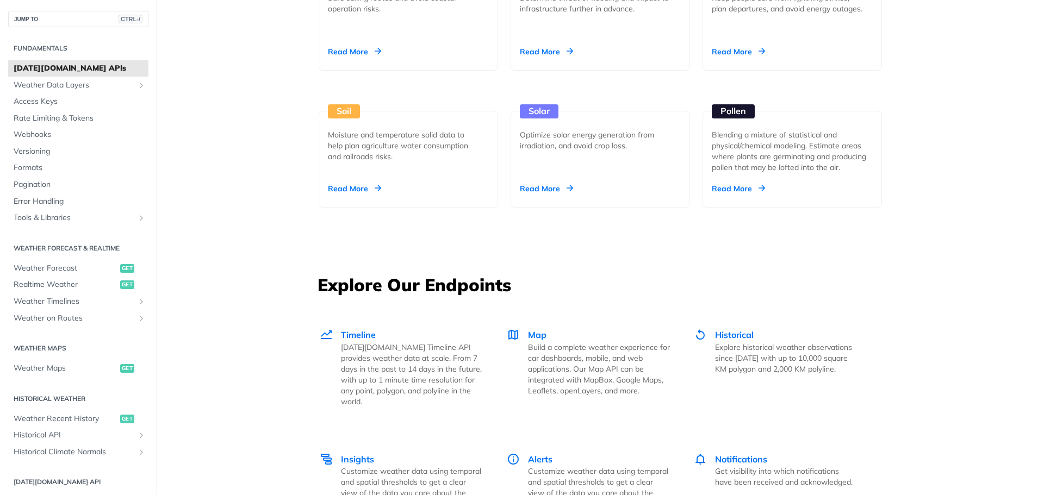
scroll to position [1413, 0]
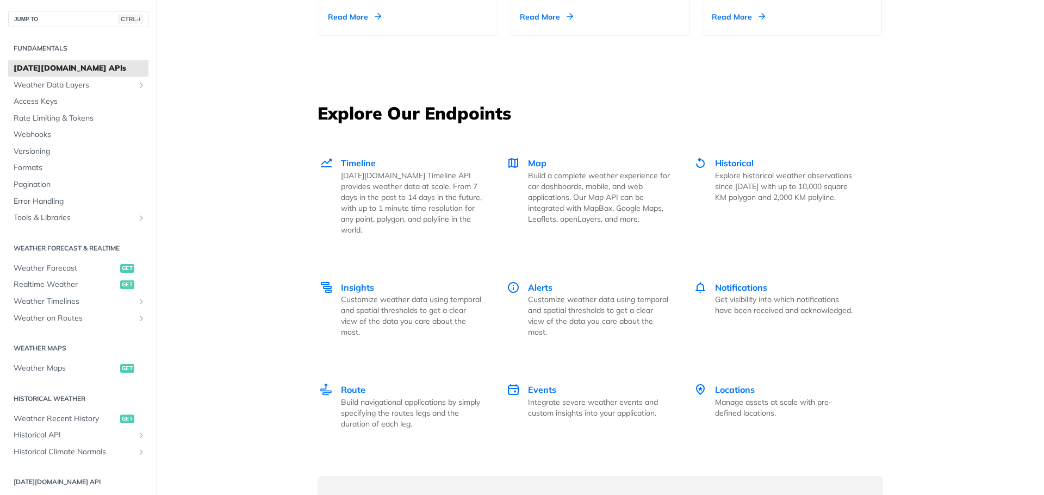
click at [349, 156] on link "Timeline Tomorrow.io Timeline API provides weather data at scale. From 7 days i…" at bounding box center [406, 196] width 176 height 124
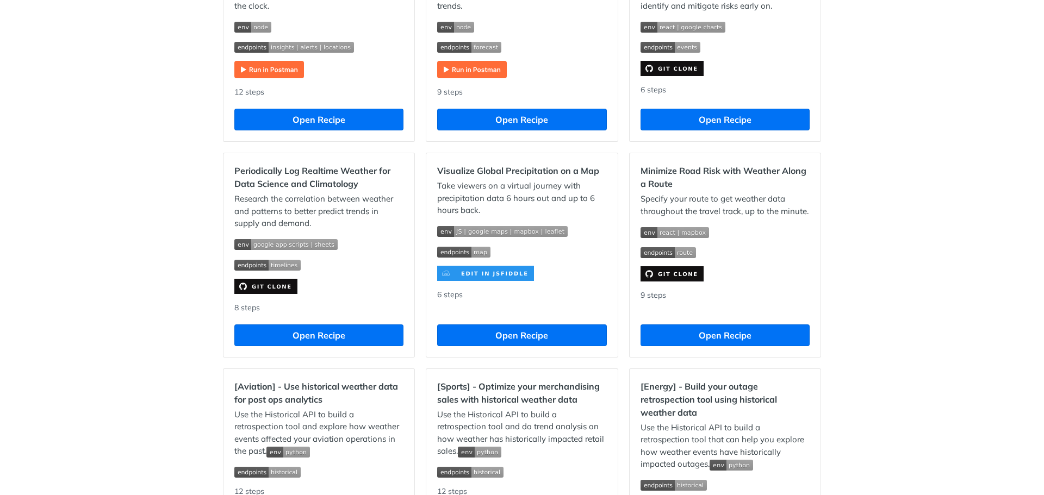
scroll to position [707, 0]
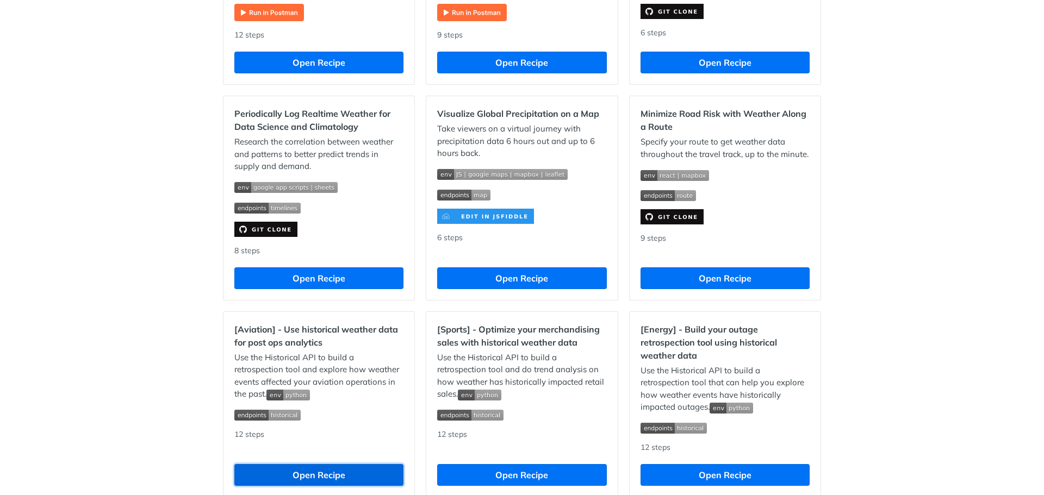
click at [356, 472] on button "Open Recipe" at bounding box center [318, 475] width 169 height 22
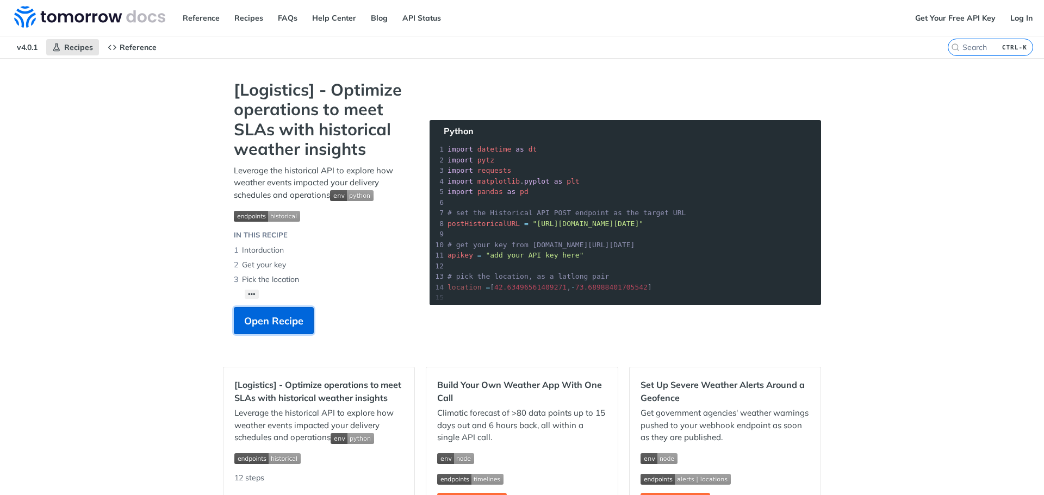
click at [276, 330] on button "Open Recipe" at bounding box center [274, 320] width 80 height 27
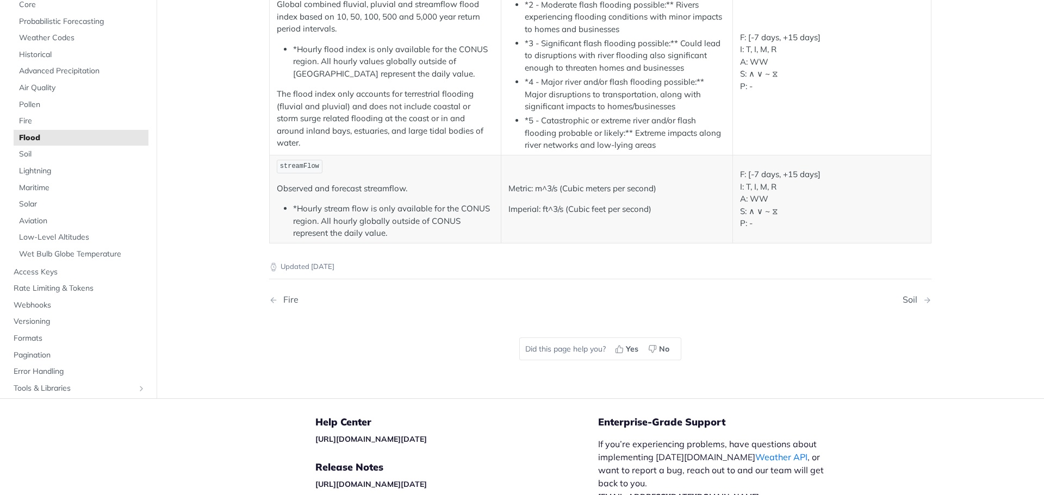
scroll to position [326, 0]
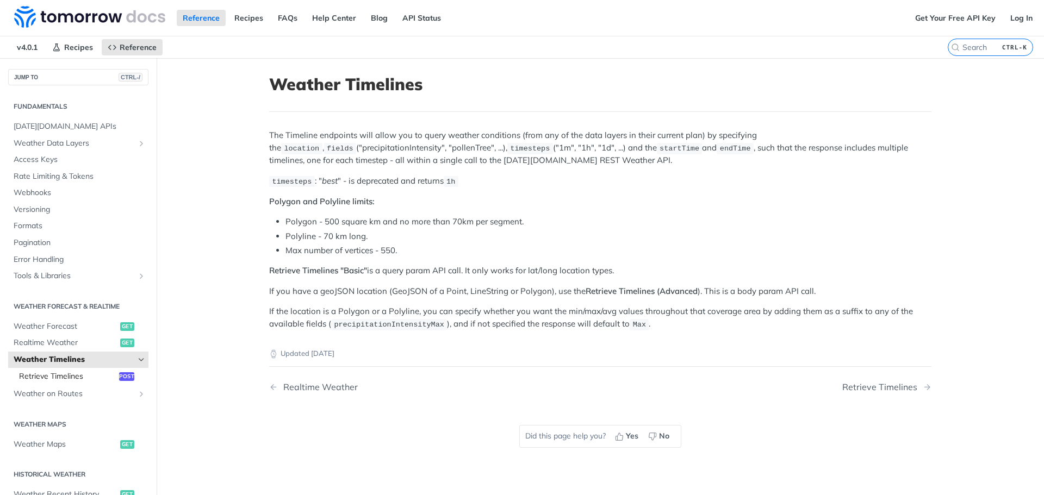
click at [60, 377] on span "Retrieve Timelines" at bounding box center [67, 376] width 97 height 11
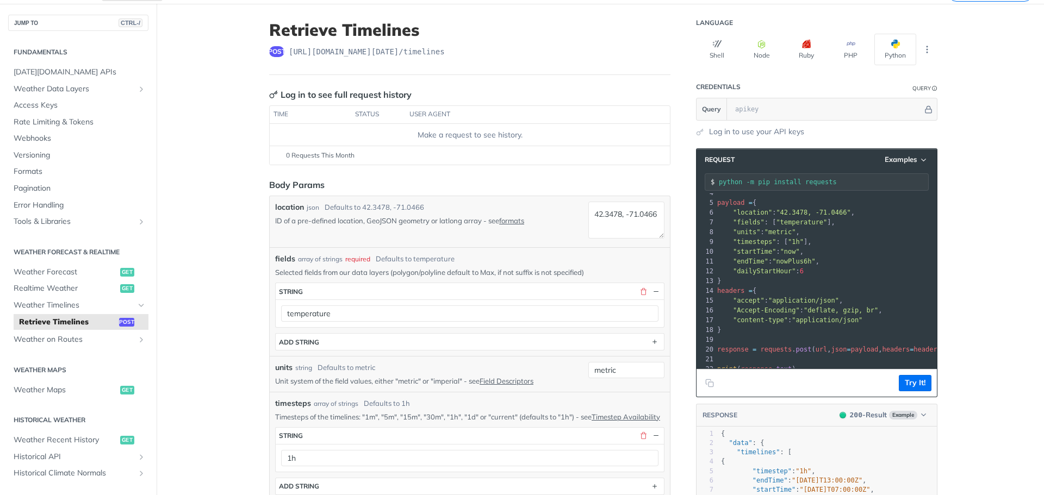
scroll to position [53, 0]
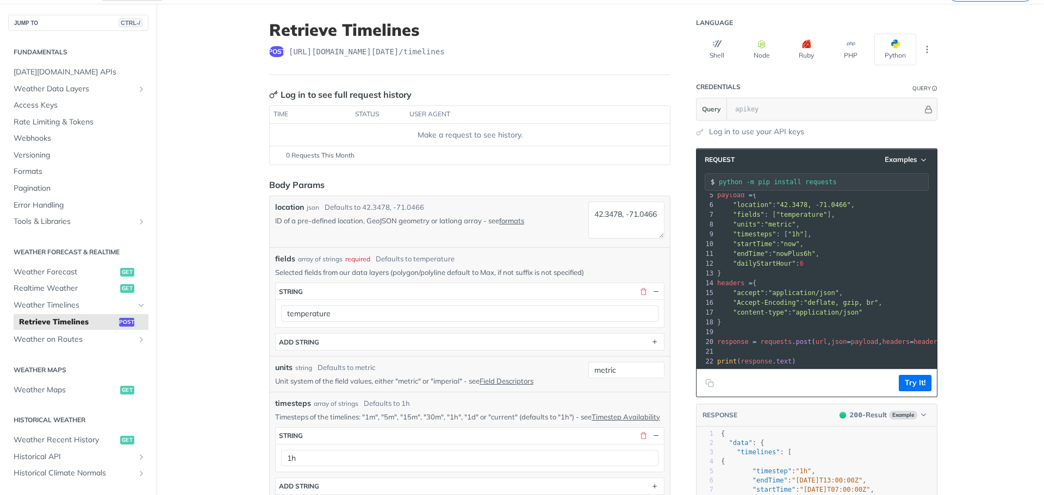
click at [789, 357] on pre "print ( response . text )" at bounding box center [826, 362] width 222 height 10
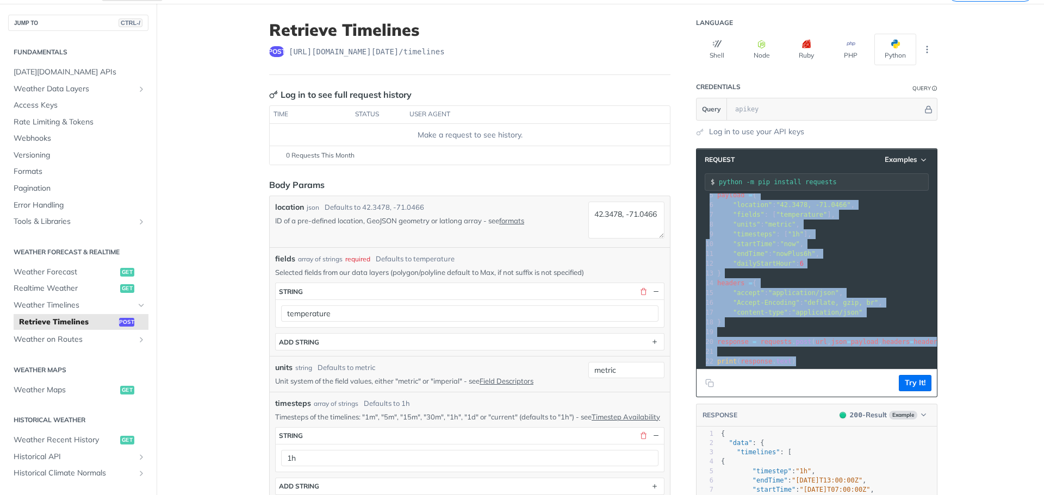
copy div "import requests 2 ​ 3 url = "https://api.tomorrow.io/v4/timelines" 4 ​ 5 payloa…"
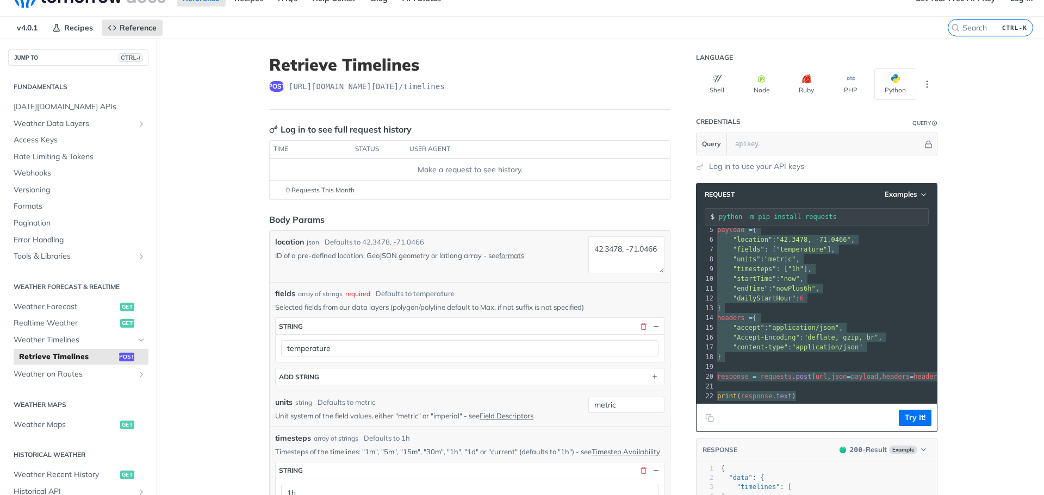
scroll to position [0, 0]
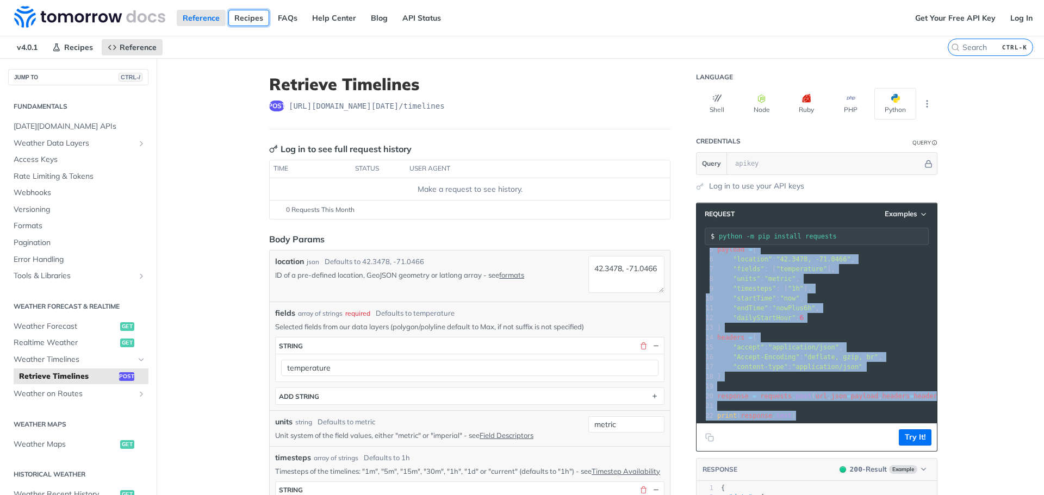
click at [248, 23] on link "Recipes" at bounding box center [248, 18] width 41 height 16
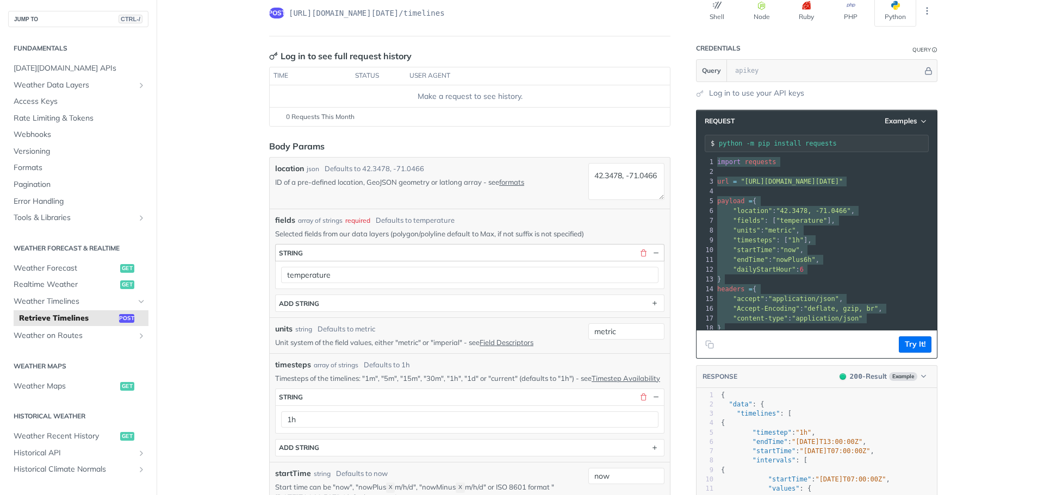
scroll to position [109, 0]
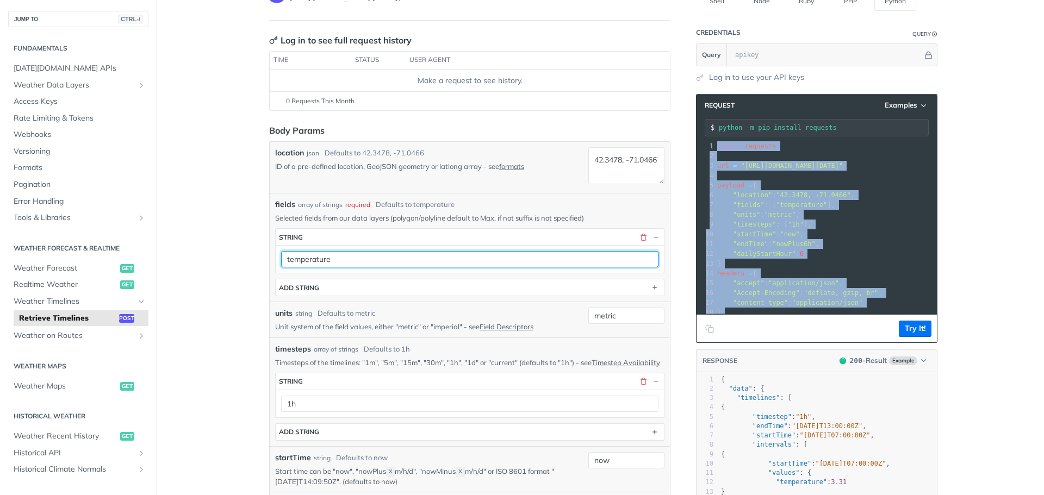
click at [649, 259] on input "temperature" at bounding box center [469, 259] width 377 height 16
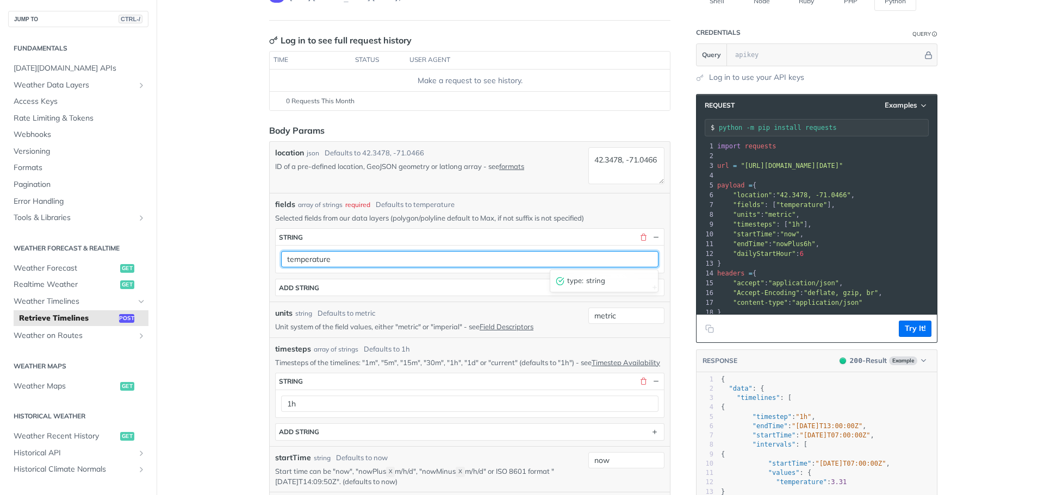
click at [646, 256] on input "temperature" at bounding box center [469, 259] width 377 height 16
type input "precipitation"
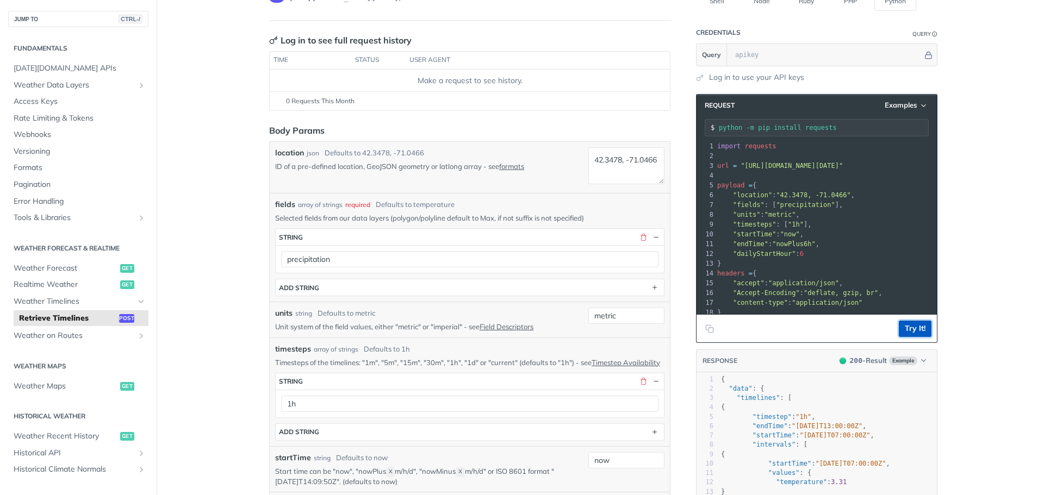
click at [920, 327] on button "Try It!" at bounding box center [914, 329] width 33 height 16
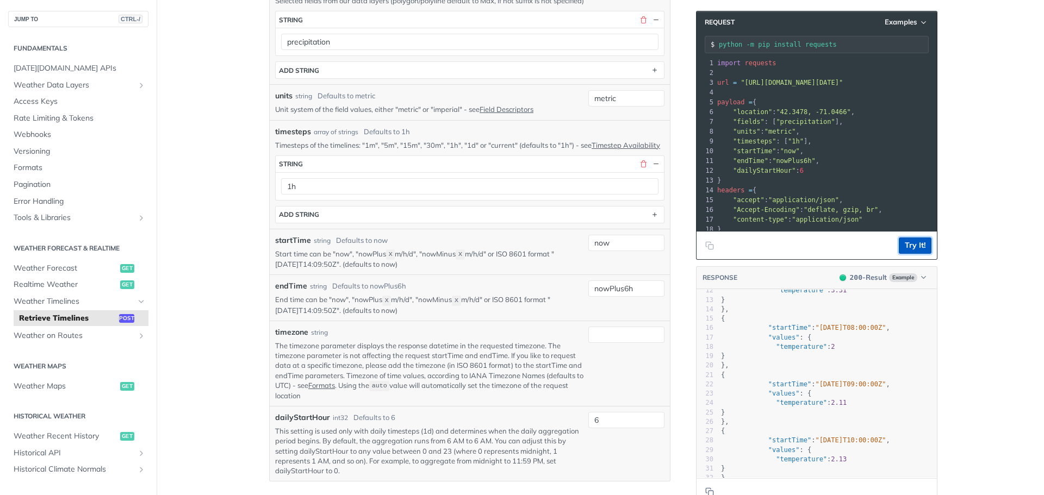
click at [901, 243] on button "Try It!" at bounding box center [914, 246] width 33 height 16
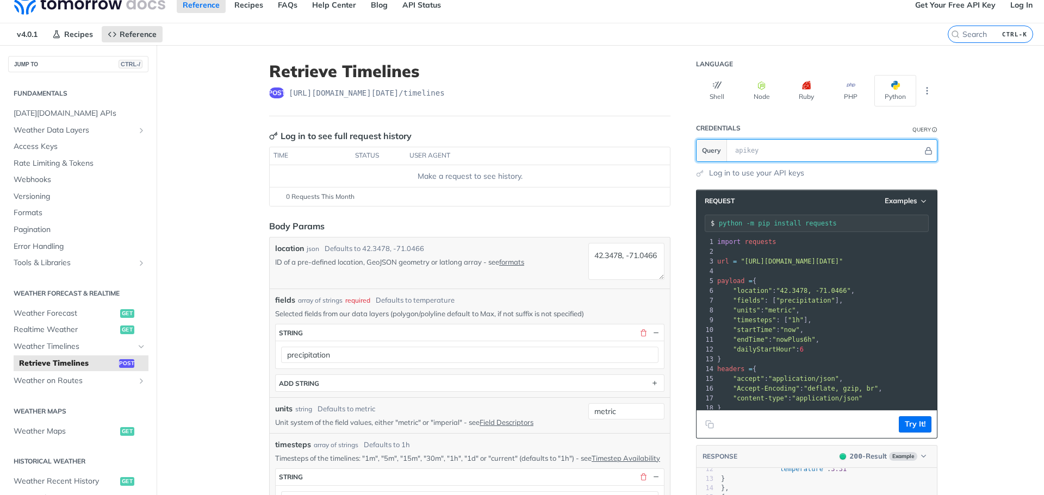
scroll to position [0, 0]
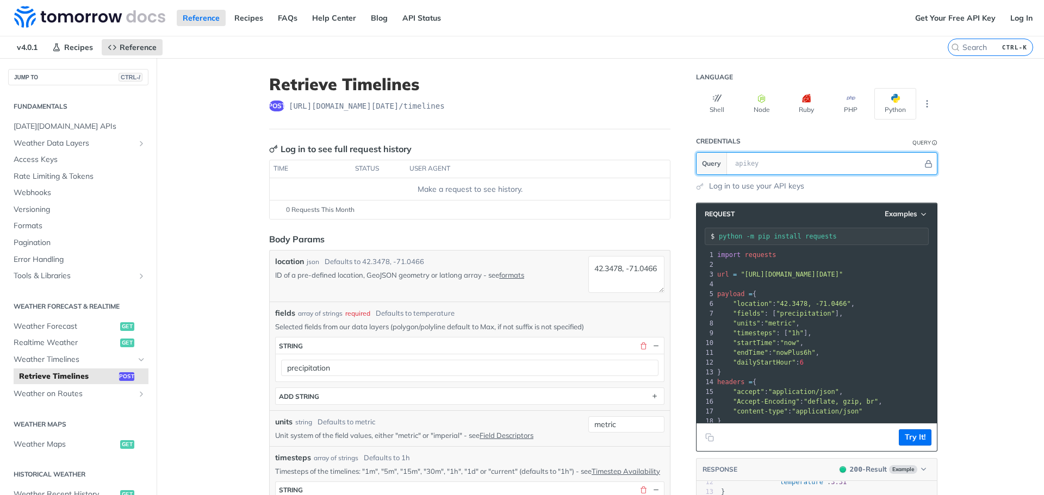
click at [841, 164] on input "text" at bounding box center [825, 164] width 193 height 22
click at [872, 166] on input "text" at bounding box center [825, 164] width 193 height 22
paste input "MB1tn0IBID3fXCTP4xnDK1HEz9RXyxhb"
type input "MB1tn0IBID3fXCTP4xnDK1HEz9RXyxhb"
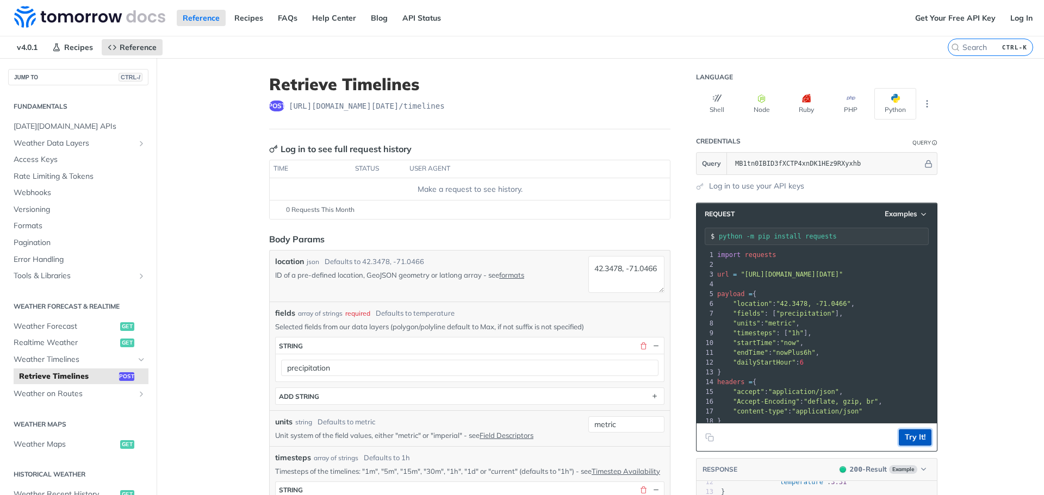
click at [920, 430] on button "Try It!" at bounding box center [914, 437] width 33 height 16
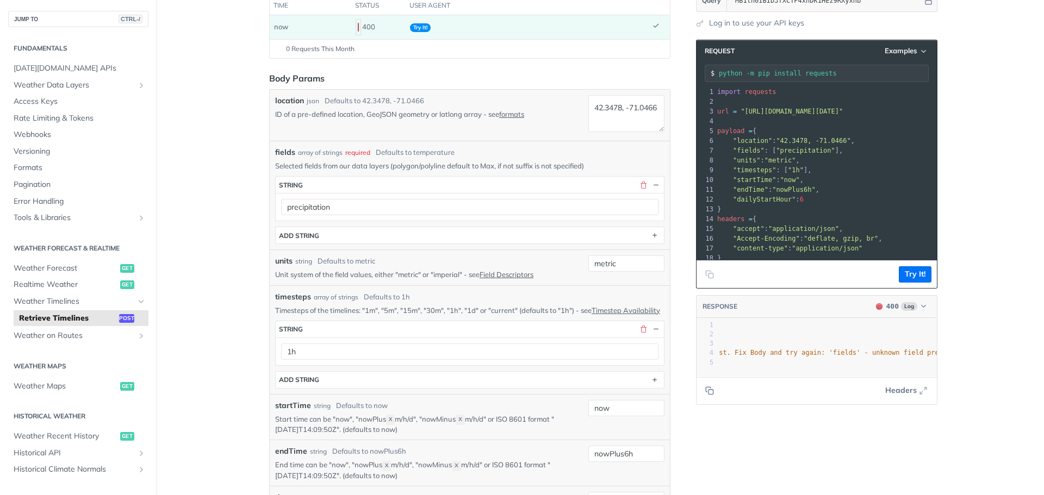
click at [432, 151] on div "Defaults to temperature" at bounding box center [415, 152] width 79 height 11
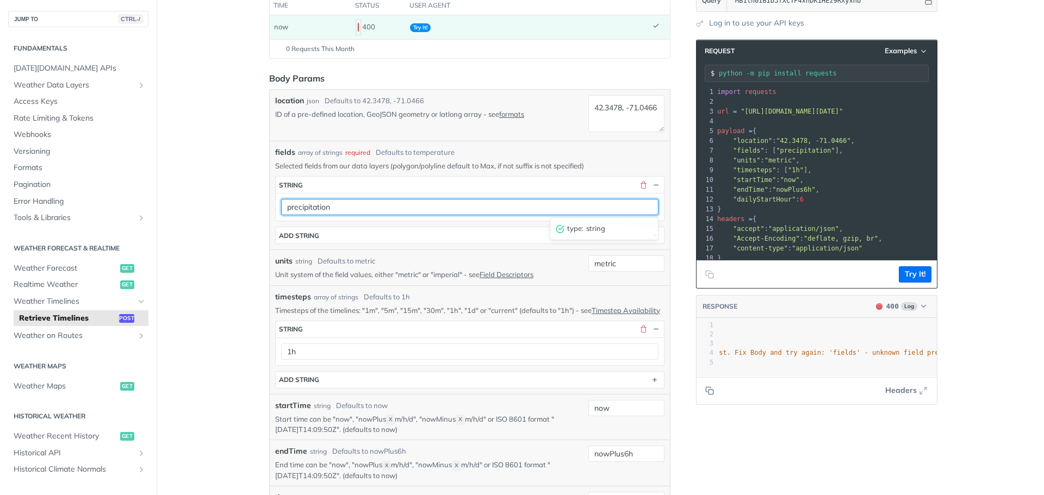
click at [591, 208] on input "precipitation" at bounding box center [469, 207] width 377 height 16
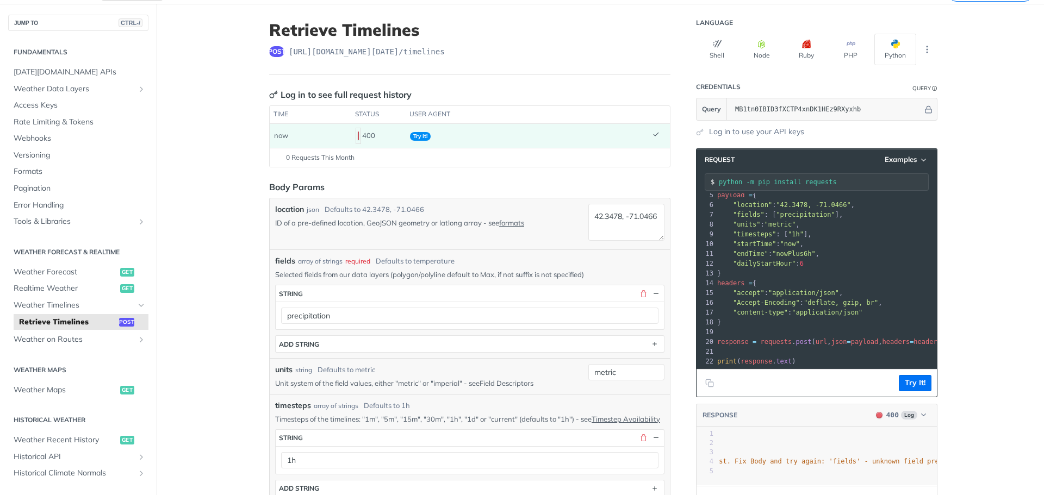
click at [503, 383] on link "Field Descriptors" at bounding box center [506, 383] width 54 height 9
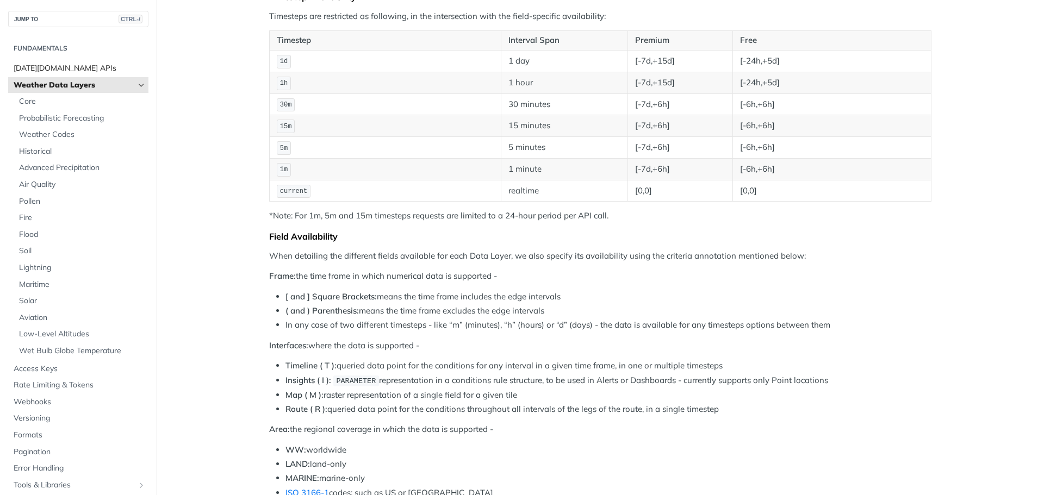
scroll to position [46, 0]
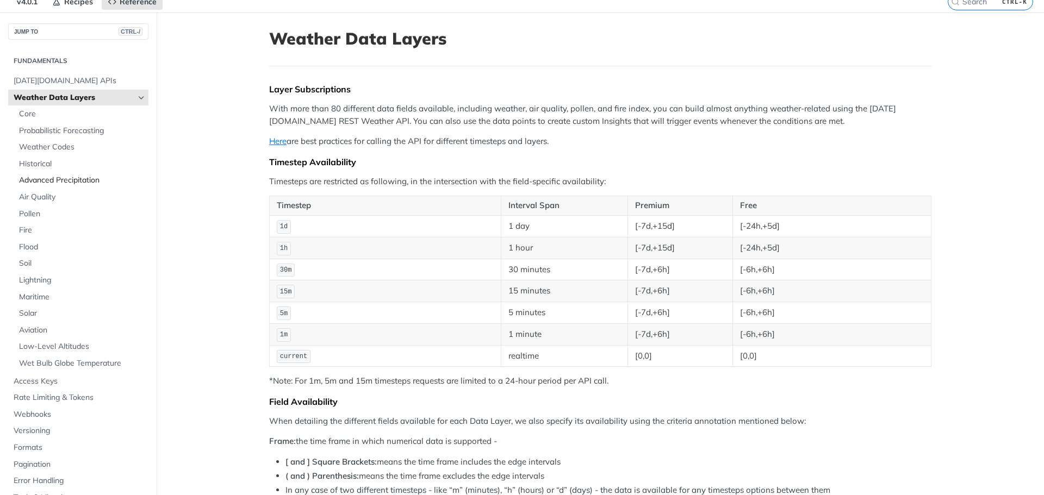
click at [80, 180] on span "Advanced Precipitation" at bounding box center [82, 180] width 127 height 11
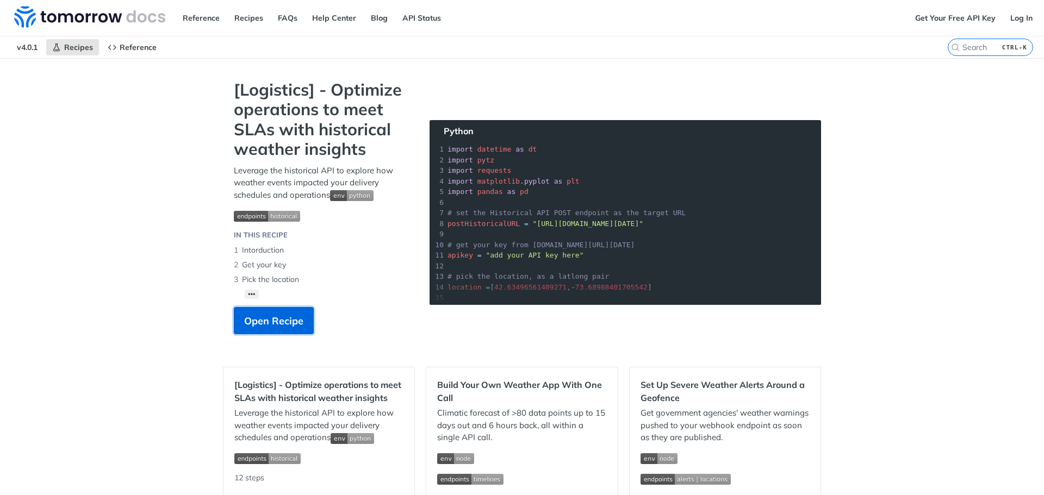
click at [271, 327] on span "Open Recipe" at bounding box center [273, 321] width 59 height 15
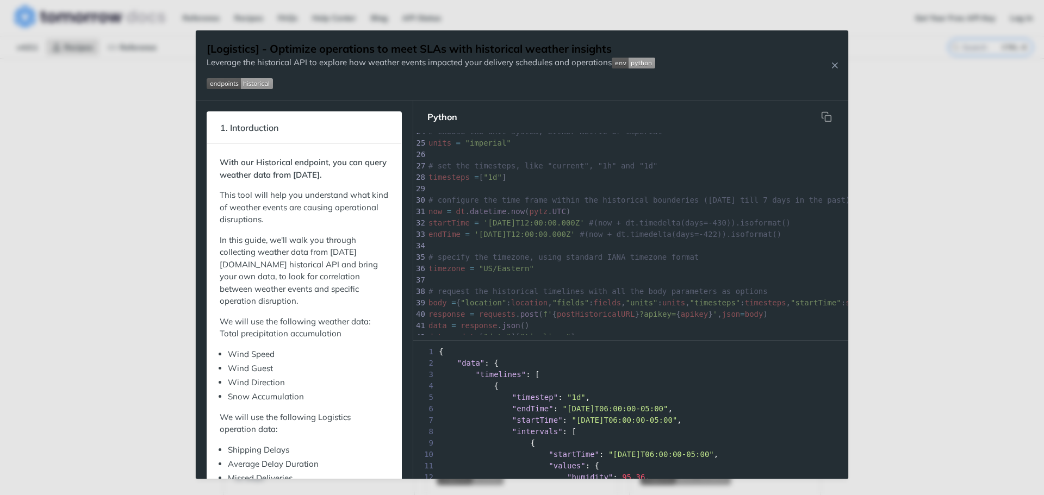
scroll to position [380, 0]
click at [59, 236] on div "Jump to Content Reference Recipes FAQs Help Center Blog API Status Recipes Refe…" at bounding box center [522, 247] width 1044 height 495
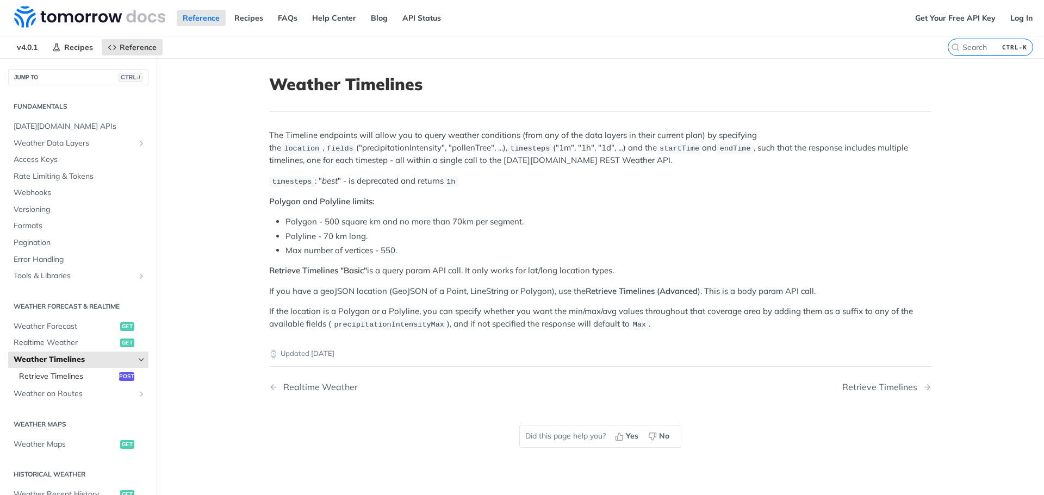
click at [37, 382] on link "Retrieve Timelines post" at bounding box center [81, 377] width 135 height 16
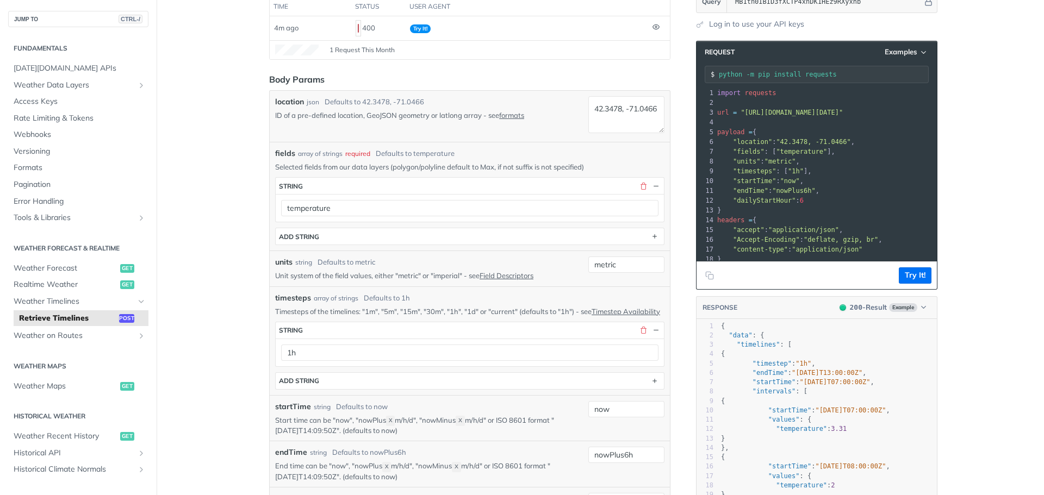
scroll to position [163, 0]
click at [913, 272] on button "Try It!" at bounding box center [914, 274] width 33 height 16
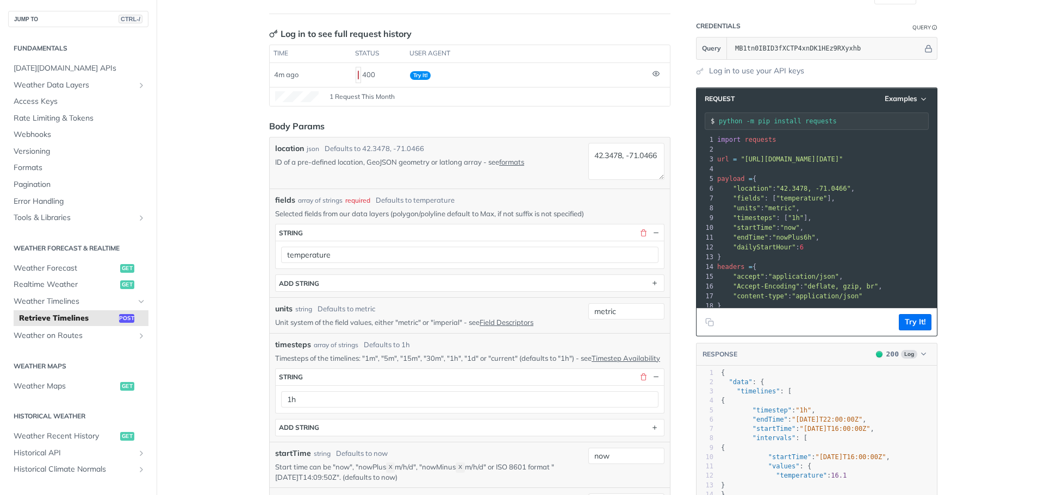
scroll to position [109, 0]
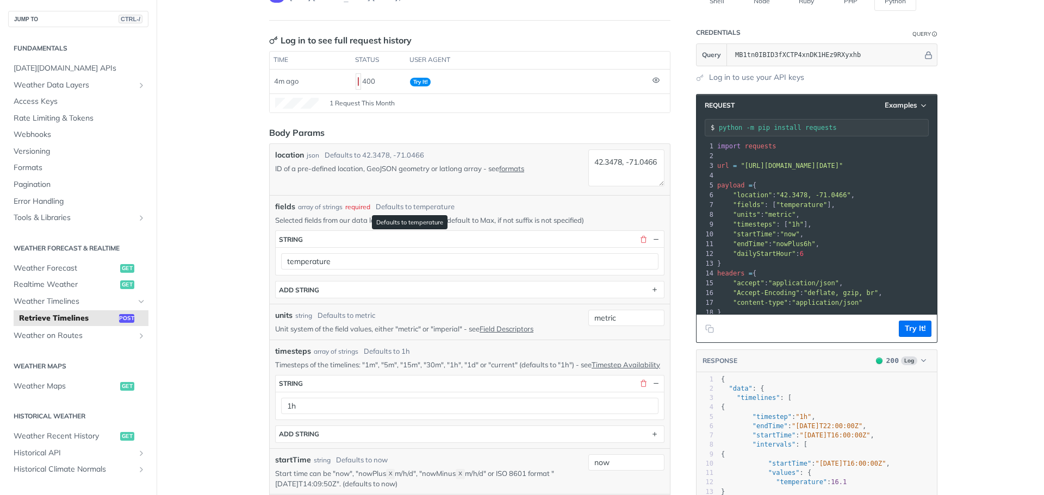
click at [411, 206] on div "Defaults to temperature" at bounding box center [415, 207] width 79 height 11
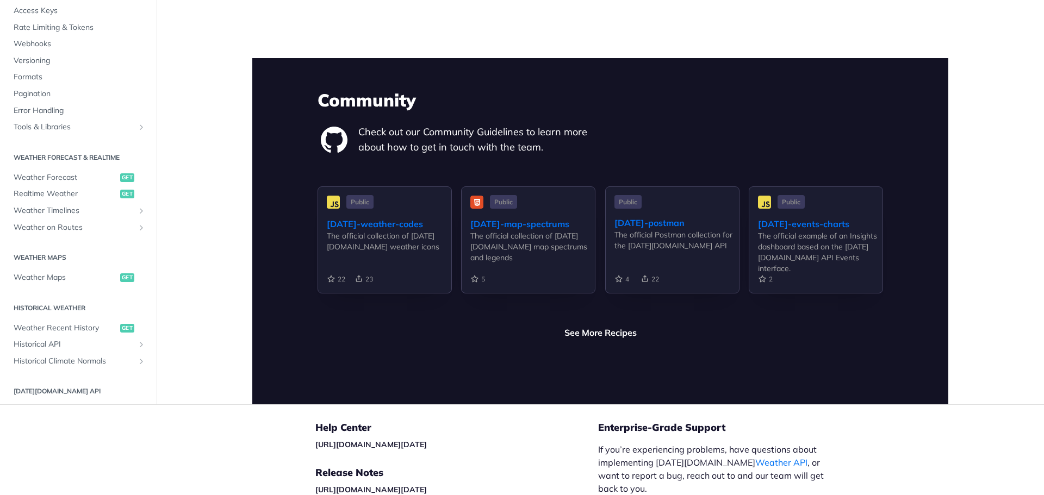
scroll to position [2500, 0]
